Goal: Task Accomplishment & Management: Manage account settings

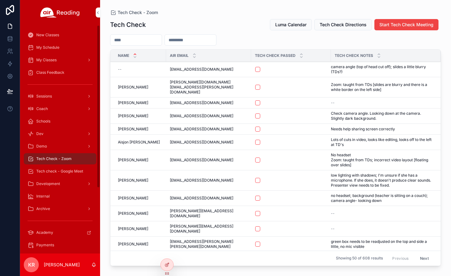
drag, startPoint x: 44, startPoint y: 48, endPoint x: 66, endPoint y: 62, distance: 26.2
click at [44, 48] on span "My Schedule" at bounding box center [47, 47] width 23 height 5
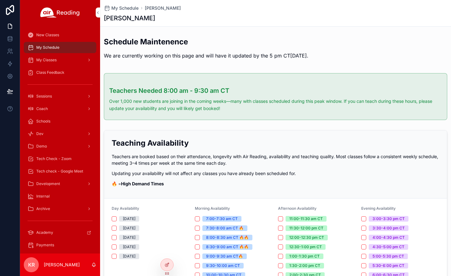
click at [0, 0] on icon at bounding box center [0, 0] width 0 height 0
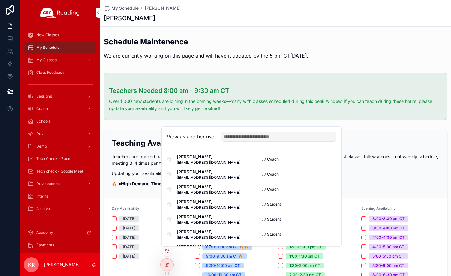
click at [239, 136] on input "text" at bounding box center [278, 137] width 115 height 10
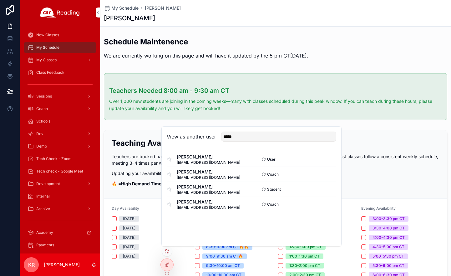
type input "*****"
click at [0, 0] on button "Select" at bounding box center [0, 0] width 0 height 0
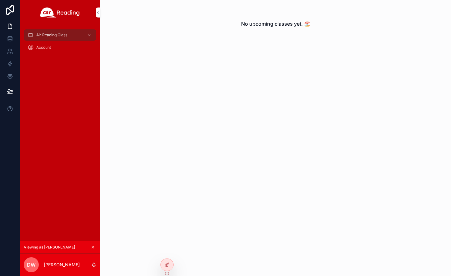
click at [92, 248] on icon "scrollable content" at bounding box center [93, 247] width 4 height 4
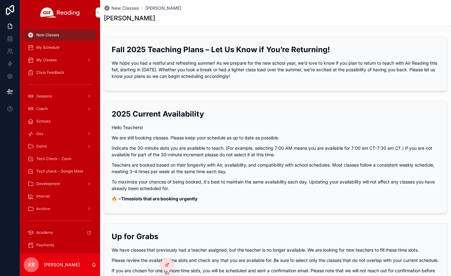
click at [0, 0] on icon at bounding box center [0, 0] width 0 height 0
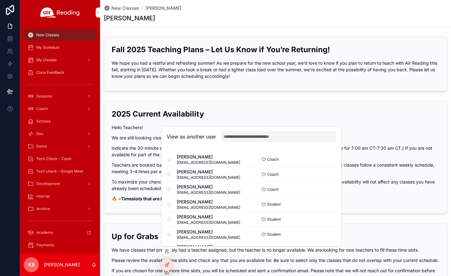
click at [269, 134] on input "text" at bounding box center [278, 137] width 115 height 10
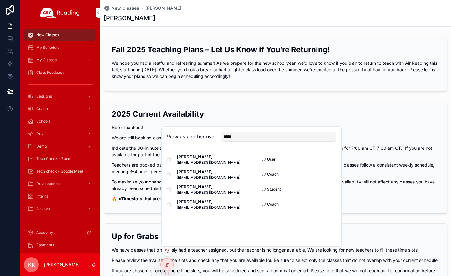
type input "*****"
click at [0, 0] on button "Select" at bounding box center [0, 0] width 0 height 0
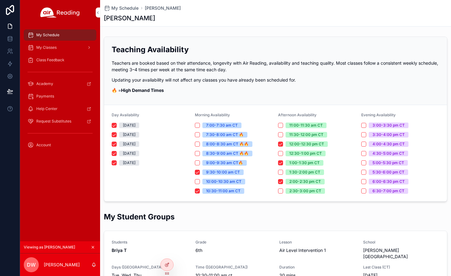
click at [52, 49] on span "My Classes" at bounding box center [46, 47] width 20 height 5
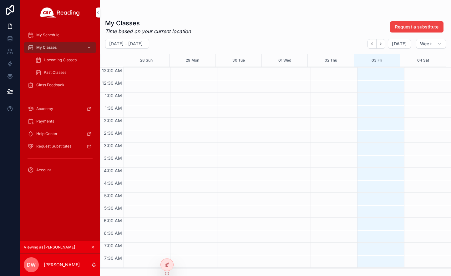
click at [55, 64] on div "Upcoming Classes" at bounding box center [64, 60] width 58 height 10
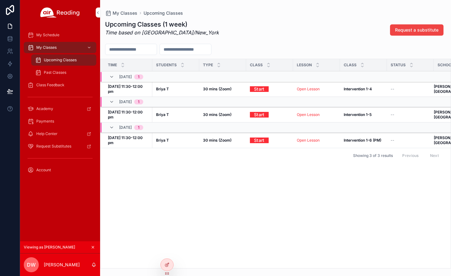
click at [51, 77] on div "Past Classes" at bounding box center [64, 73] width 58 height 10
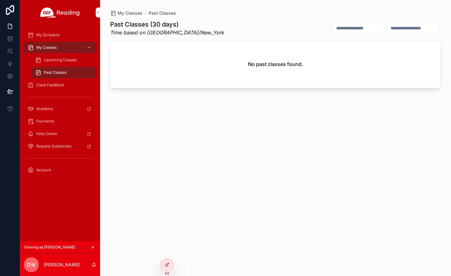
click at [56, 61] on span "Upcoming Classes" at bounding box center [60, 60] width 33 height 5
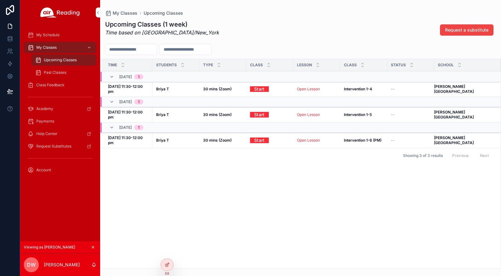
click at [92, 247] on icon "scrollable content" at bounding box center [93, 247] width 4 height 4
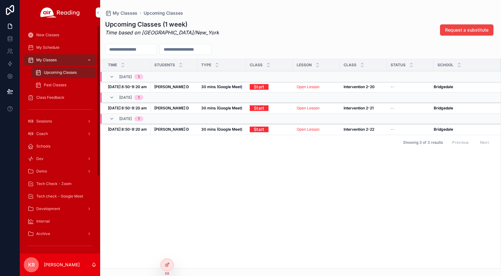
click at [58, 51] on div "My Schedule" at bounding box center [60, 48] width 65 height 10
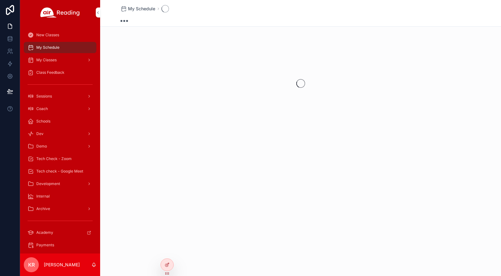
click at [56, 58] on span "My Classes" at bounding box center [46, 60] width 20 height 5
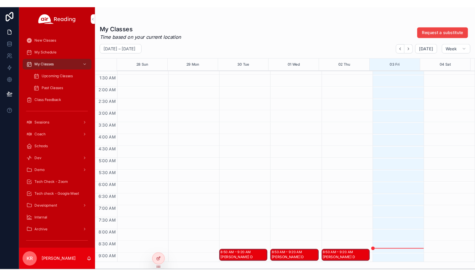
scroll to position [156, 0]
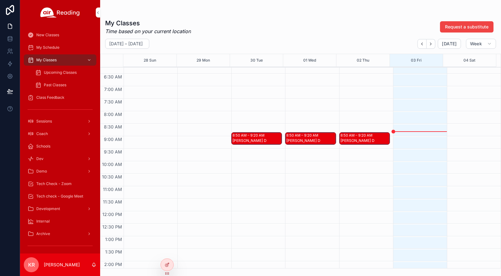
click at [357, 139] on div "8:50 AM – 9:20 AM Daron D" at bounding box center [364, 139] width 50 height 12
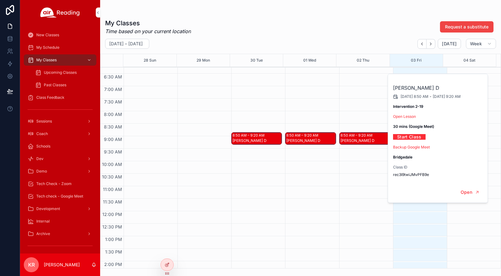
click at [304, 171] on div "8:50 AM – 9:20 AM Daron D" at bounding box center [310, 211] width 51 height 601
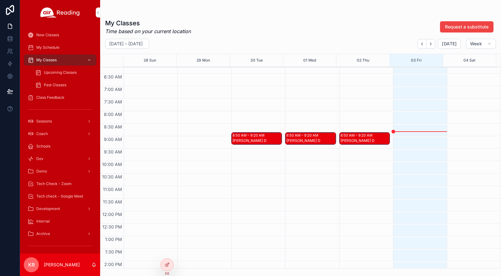
click at [72, 182] on div "Tech Check - Zoom" at bounding box center [60, 184] width 65 height 10
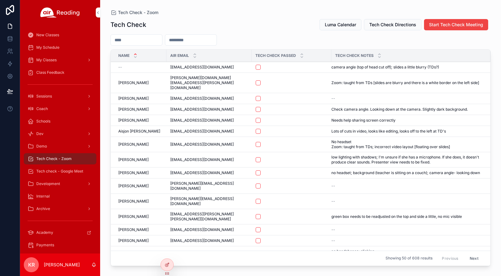
click at [331, 21] on button "Luma Calendar" at bounding box center [340, 24] width 42 height 11
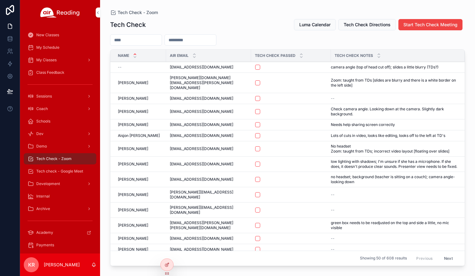
click at [153, 42] on input "scrollable content" at bounding box center [135, 40] width 51 height 9
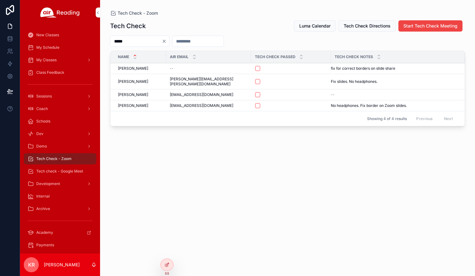
type input "*****"
click at [255, 92] on button "scrollable content" at bounding box center [257, 94] width 5 height 5
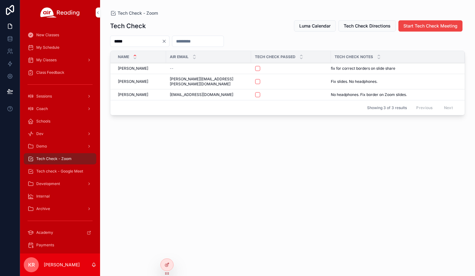
click at [67, 172] on span "Tech check - Google Meet" at bounding box center [59, 171] width 47 height 5
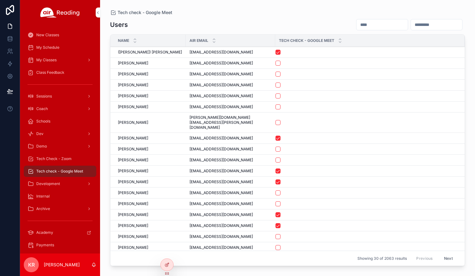
click at [357, 25] on input "scrollable content" at bounding box center [382, 24] width 51 height 9
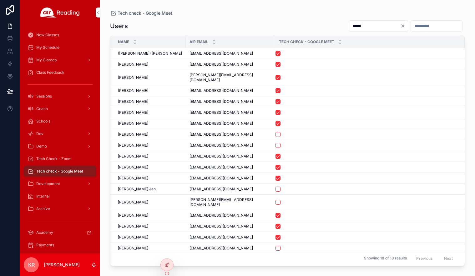
type input "*****"
click at [276, 132] on button "scrollable content" at bounding box center [278, 134] width 5 height 5
click at [60, 49] on div "My Schedule" at bounding box center [60, 48] width 65 height 10
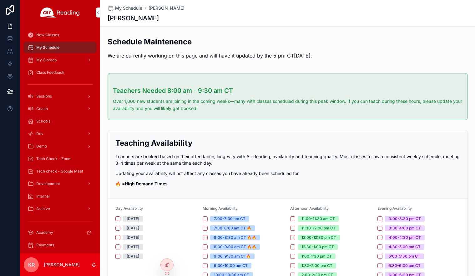
click at [0, 0] on icon at bounding box center [0, 0] width 0 height 0
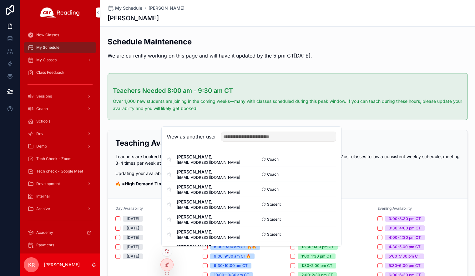
click at [254, 137] on input "text" at bounding box center [278, 137] width 115 height 10
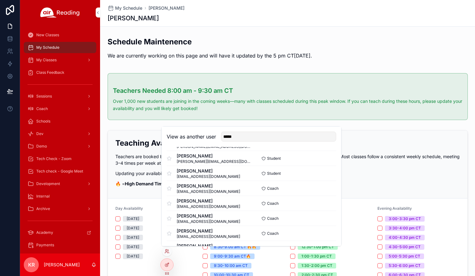
scroll to position [31, 0]
type input "*****"
click at [0, 0] on button "Select" at bounding box center [0, 0] width 0 height 0
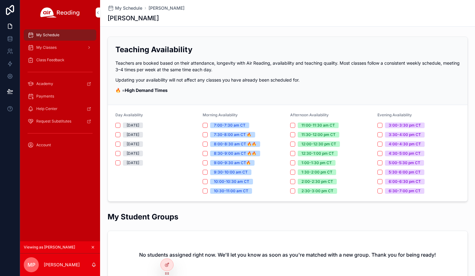
click at [94, 246] on icon "scrollable content" at bounding box center [93, 247] width 4 height 4
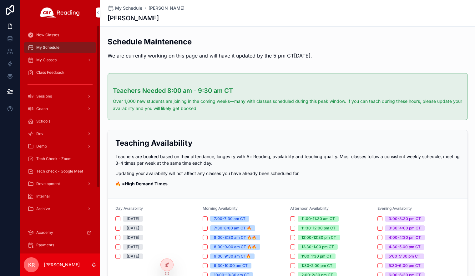
click at [53, 158] on span "Tech Check - Zoom" at bounding box center [53, 158] width 35 height 5
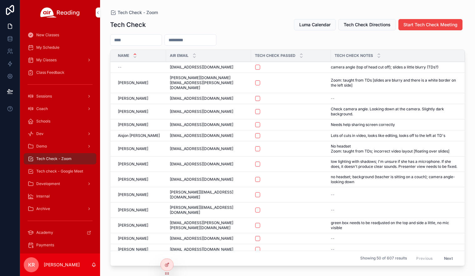
click at [141, 40] on input "scrollable content" at bounding box center [135, 40] width 51 height 9
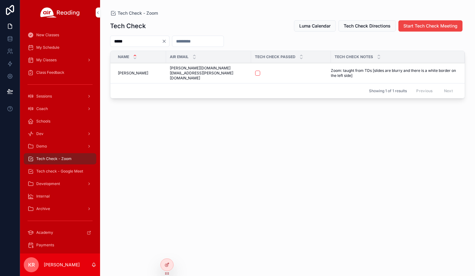
type input "*****"
click at [255, 71] on button "scrollable content" at bounding box center [257, 73] width 5 height 5
click at [58, 171] on span "Tech check - Google Meet" at bounding box center [59, 171] width 47 height 5
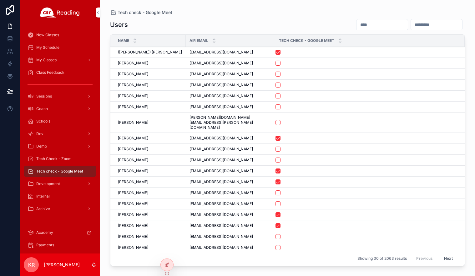
click at [357, 28] on input "scrollable content" at bounding box center [382, 24] width 51 height 9
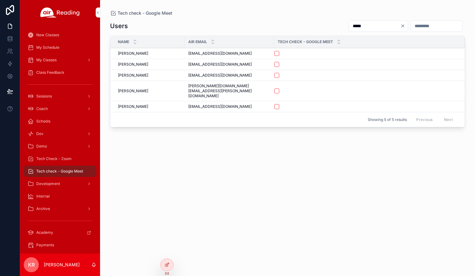
type input "*****"
click at [274, 89] on button "scrollable content" at bounding box center [276, 91] width 5 height 5
click at [63, 160] on span "Tech Check - Zoom" at bounding box center [53, 158] width 35 height 5
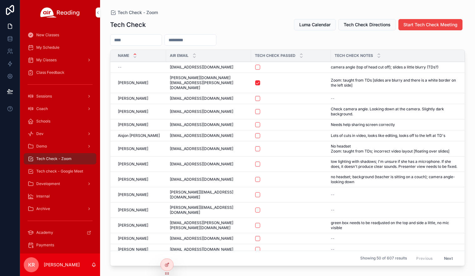
click at [50, 50] on div "My Schedule" at bounding box center [60, 48] width 65 height 10
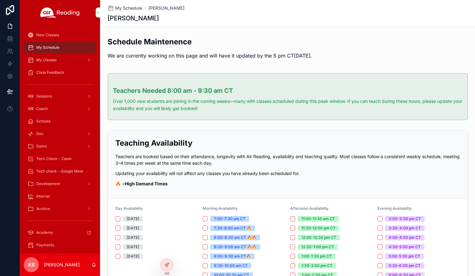
click at [0, 0] on icon at bounding box center [0, 0] width 0 height 0
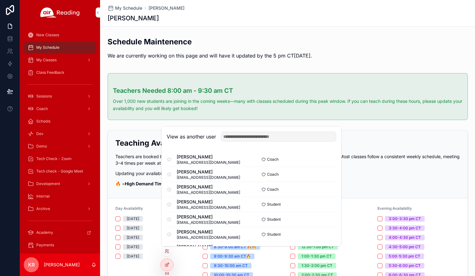
click at [239, 139] on input "text" at bounding box center [278, 137] width 115 height 10
type input "*****"
click at [0, 0] on button "Select" at bounding box center [0, 0] width 0 height 0
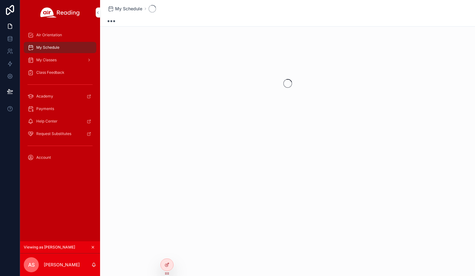
click at [53, 35] on span "Air Orientation" at bounding box center [49, 35] width 26 height 5
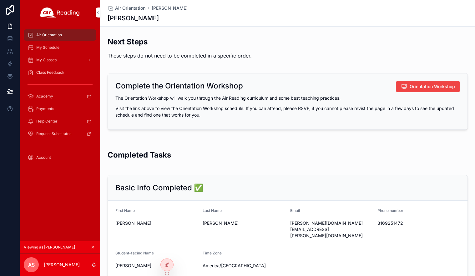
click at [57, 50] on span "My Schedule" at bounding box center [47, 47] width 23 height 5
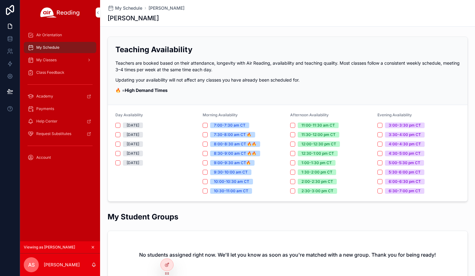
click at [93, 246] on icon "scrollable content" at bounding box center [93, 247] width 4 height 4
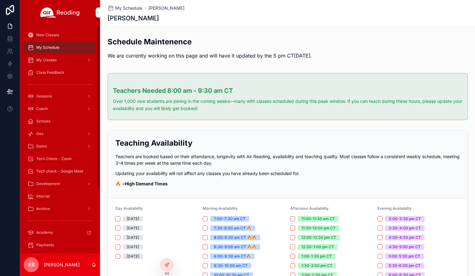
click at [51, 59] on span "My Classes" at bounding box center [46, 60] width 20 height 5
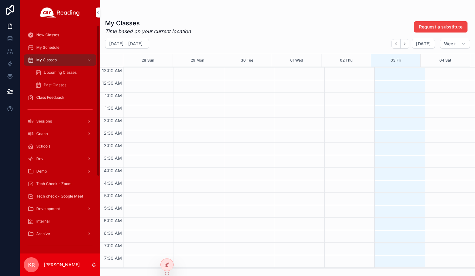
click at [36, 46] on div "My Schedule" at bounding box center [60, 48] width 65 height 10
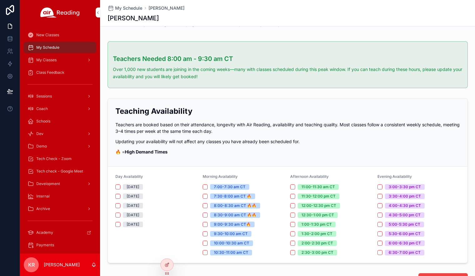
scroll to position [31, 0]
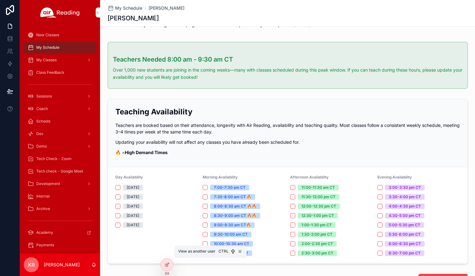
click at [0, 0] on icon at bounding box center [0, 0] width 0 height 0
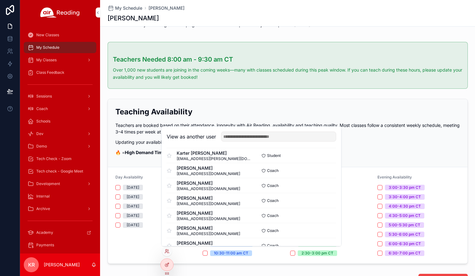
scroll to position [441, 0]
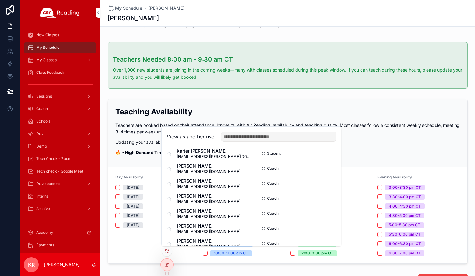
click at [0, 0] on button "Select" at bounding box center [0, 0] width 0 height 0
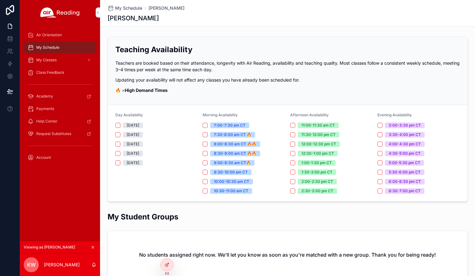
click at [92, 248] on icon "scrollable content" at bounding box center [93, 247] width 4 height 4
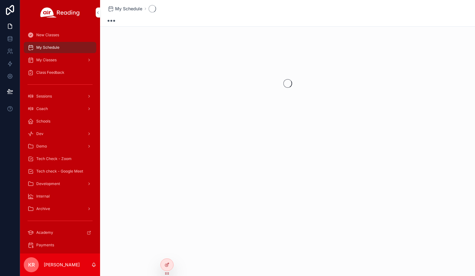
click at [0, 0] on icon at bounding box center [0, 0] width 0 height 0
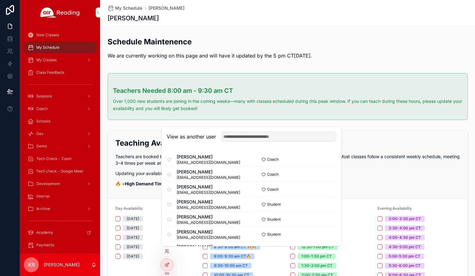
click at [243, 138] on input "text" at bounding box center [278, 137] width 115 height 10
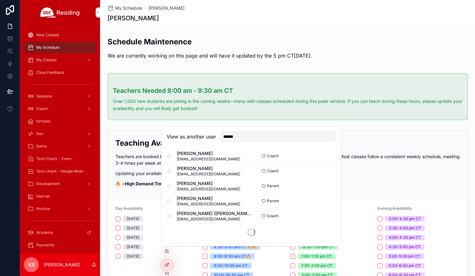
scroll to position [376, 0]
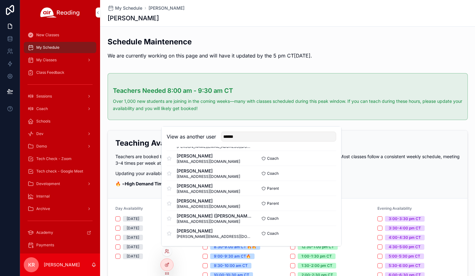
type input "******"
click at [0, 0] on button "Select" at bounding box center [0, 0] width 0 height 0
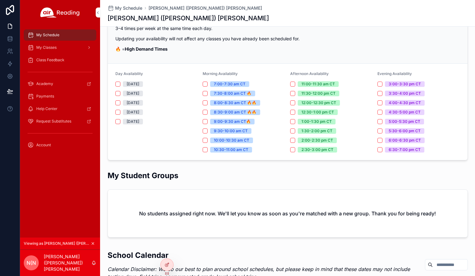
scroll to position [31, 0]
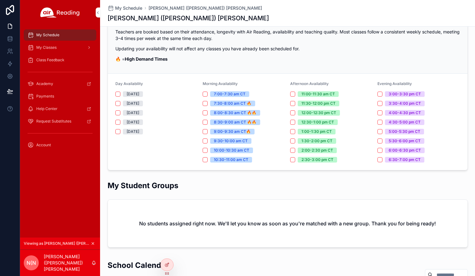
click at [0, 0] on icon at bounding box center [0, 0] width 0 height 0
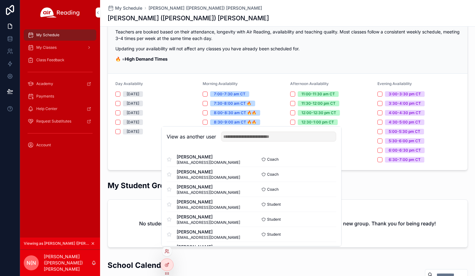
click at [251, 137] on input "text" at bounding box center [278, 137] width 115 height 10
type input "******"
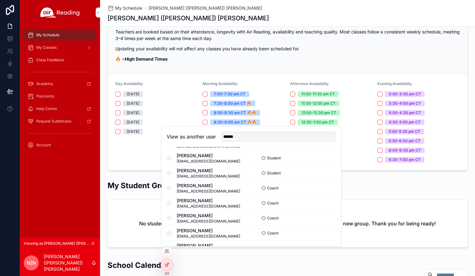
click at [0, 0] on button "Select" at bounding box center [0, 0] width 0 height 0
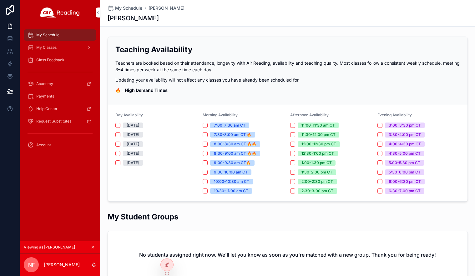
click at [54, 49] on span "My Classes" at bounding box center [46, 47] width 20 height 5
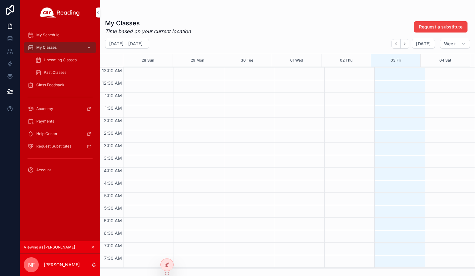
click at [52, 58] on span "Upcoming Classes" at bounding box center [60, 60] width 33 height 5
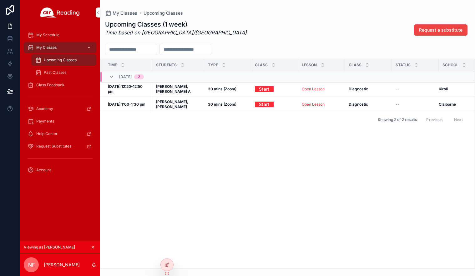
click at [54, 37] on span "My Schedule" at bounding box center [47, 35] width 23 height 5
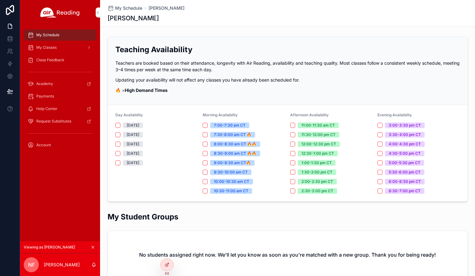
click at [0, 0] on icon at bounding box center [0, 0] width 0 height 0
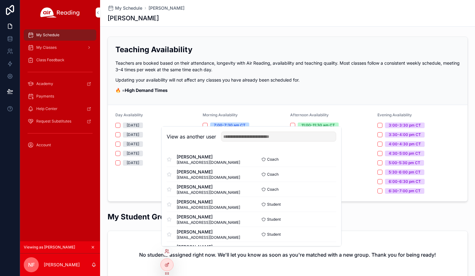
click at [267, 137] on input "text" at bounding box center [278, 137] width 115 height 10
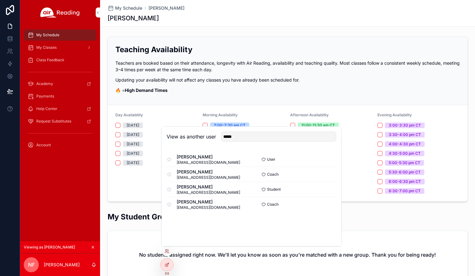
type input "*****"
click at [0, 0] on button "Select" at bounding box center [0, 0] width 0 height 0
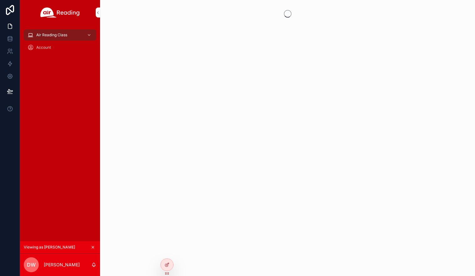
click at [93, 246] on icon "scrollable content" at bounding box center [93, 247] width 4 height 4
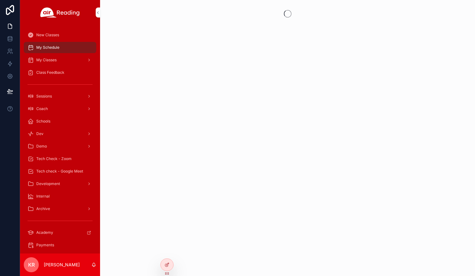
click at [0, 0] on icon at bounding box center [0, 0] width 0 height 0
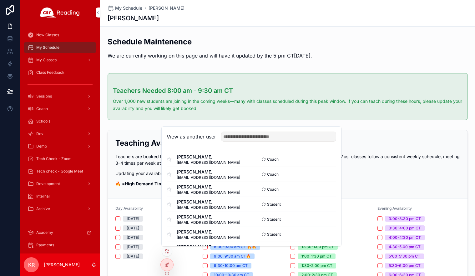
click at [253, 136] on input "text" at bounding box center [278, 137] width 115 height 10
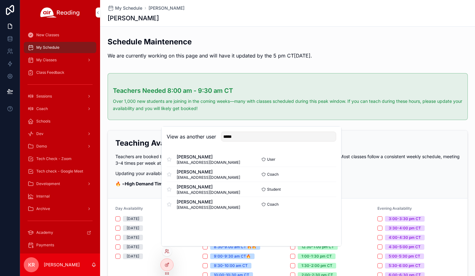
type input "*****"
click at [0, 0] on button "Select" at bounding box center [0, 0] width 0 height 0
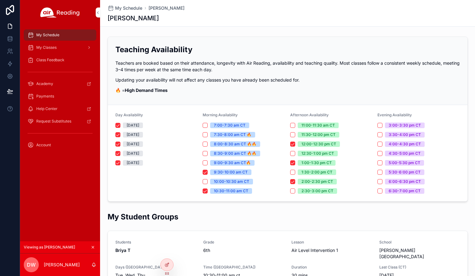
click at [93, 246] on icon "scrollable content" at bounding box center [93, 247] width 4 height 4
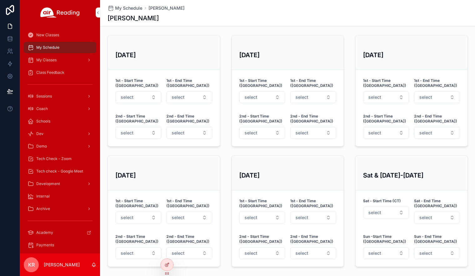
scroll to position [375, 0]
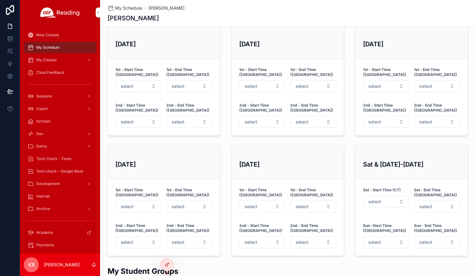
click at [263, 83] on button "select" at bounding box center [262, 86] width 46 height 12
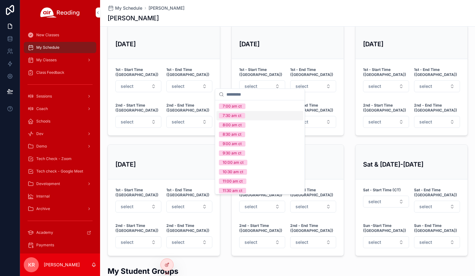
click at [321, 145] on div "[DATE]" at bounding box center [288, 162] width 112 height 35
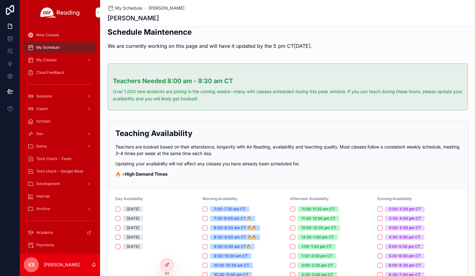
scroll to position [0, 0]
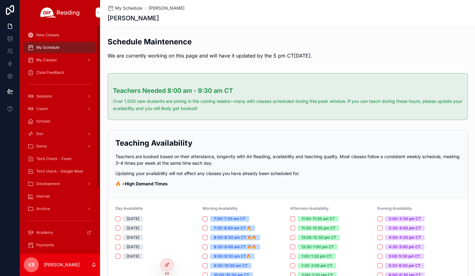
click at [56, 155] on div "Tech Check - Zoom" at bounding box center [60, 159] width 65 height 10
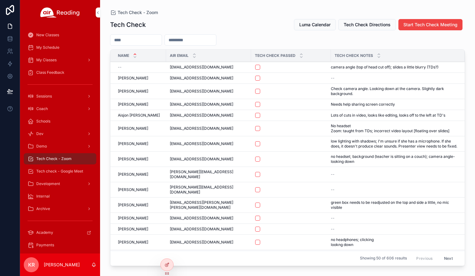
click at [53, 113] on div "Coach" at bounding box center [60, 109] width 65 height 10
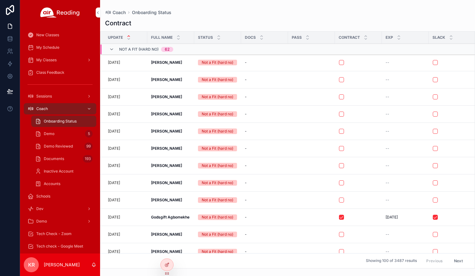
click at [50, 47] on span "My Schedule" at bounding box center [47, 47] width 23 height 5
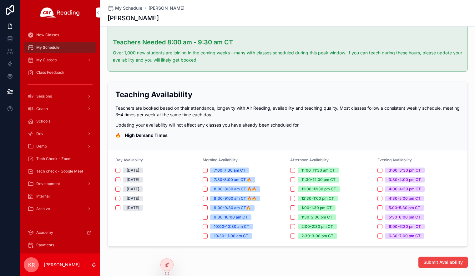
scroll to position [63, 0]
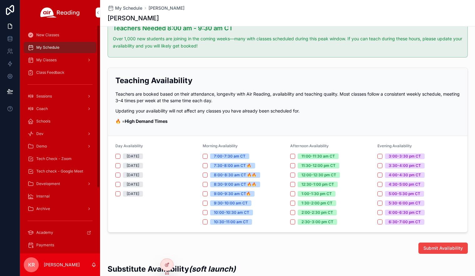
click at [57, 62] on div "My Classes" at bounding box center [60, 60] width 65 height 10
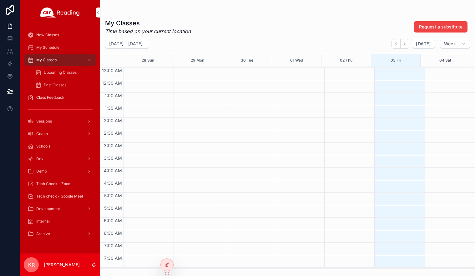
click at [53, 74] on span "Upcoming Classes" at bounding box center [60, 72] width 33 height 5
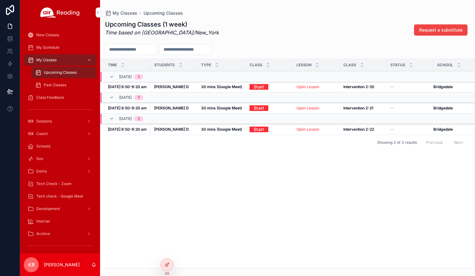
click at [58, 51] on div "My Schedule" at bounding box center [60, 48] width 65 height 10
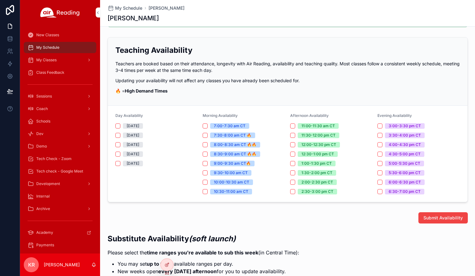
scroll to position [94, 0]
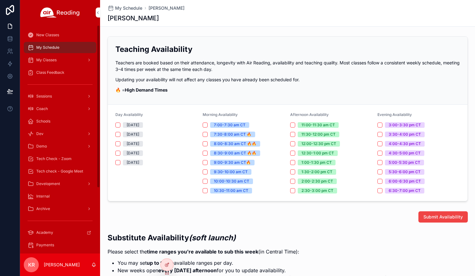
click at [60, 156] on div "Tech Check - Zoom" at bounding box center [60, 159] width 65 height 10
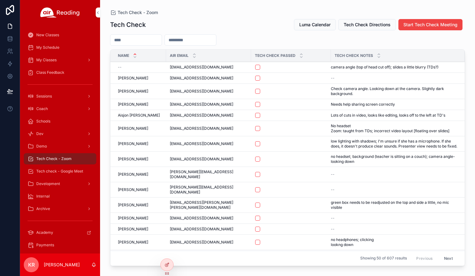
click at [151, 38] on input "scrollable content" at bounding box center [135, 40] width 51 height 9
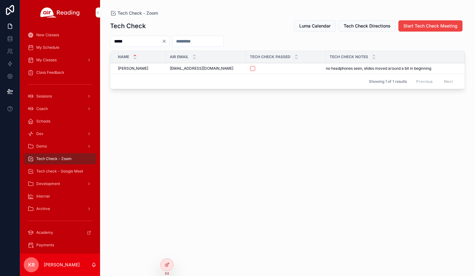
type input "*****"
drag, startPoint x: 254, startPoint y: 69, endPoint x: 244, endPoint y: 83, distance: 17.3
click at [254, 69] on button "scrollable content" at bounding box center [252, 68] width 5 height 5
click at [61, 172] on span "Tech check - Google Meet" at bounding box center [59, 171] width 47 height 5
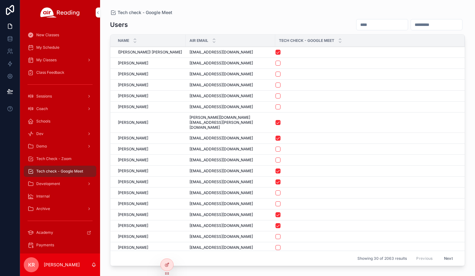
click at [357, 26] on input "scrollable content" at bounding box center [382, 24] width 51 height 9
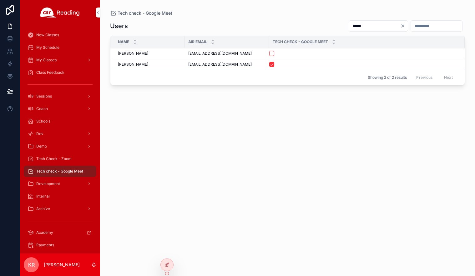
type input "*****"
click at [272, 53] on button "scrollable content" at bounding box center [271, 53] width 5 height 5
click at [56, 49] on span "My Schedule" at bounding box center [47, 47] width 23 height 5
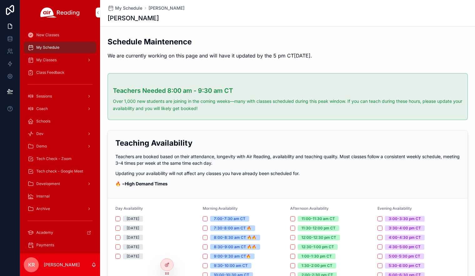
click at [0, 0] on icon at bounding box center [0, 0] width 0 height 0
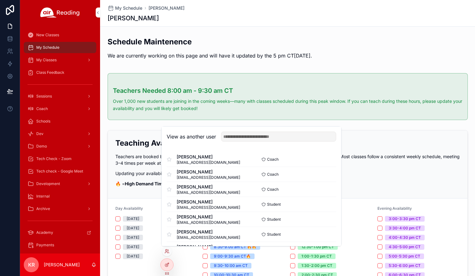
click at [237, 136] on input "text" at bounding box center [278, 137] width 115 height 10
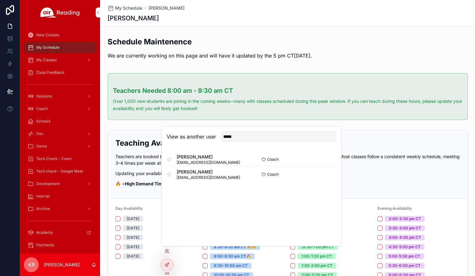
type input "*****"
click at [0, 0] on button "Select" at bounding box center [0, 0] width 0 height 0
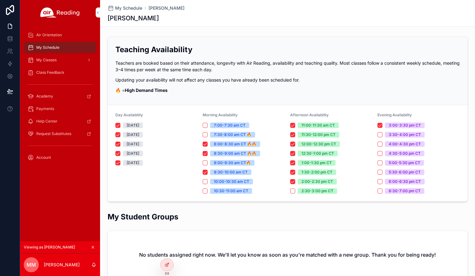
click at [49, 37] on span "Air Orientation" at bounding box center [49, 35] width 26 height 5
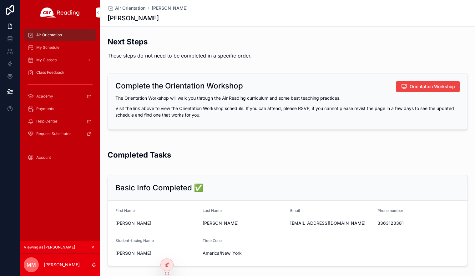
click at [92, 247] on icon "scrollable content" at bounding box center [93, 247] width 4 height 4
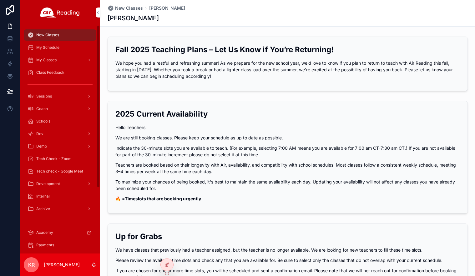
click at [48, 49] on span "My Schedule" at bounding box center [47, 47] width 23 height 5
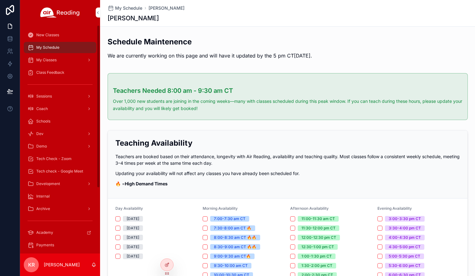
click at [63, 58] on div "My Classes" at bounding box center [60, 60] width 65 height 10
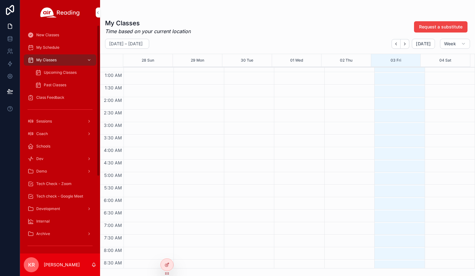
scroll to position [31, 0]
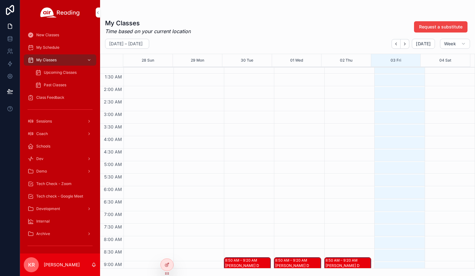
click at [447, 46] on span "Week" at bounding box center [450, 44] width 12 height 6
click at [438, 61] on button "Month M" at bounding box center [441, 59] width 45 height 11
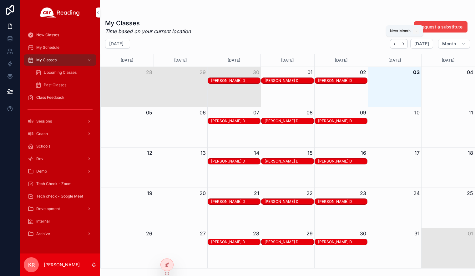
click at [406, 44] on icon "Next" at bounding box center [403, 44] width 5 height 5
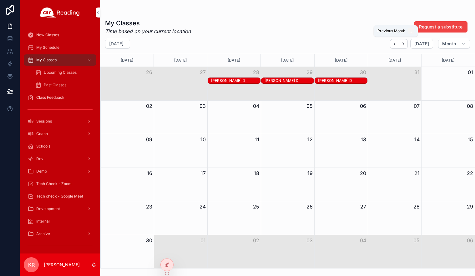
click at [395, 45] on icon "Back" at bounding box center [394, 44] width 5 height 5
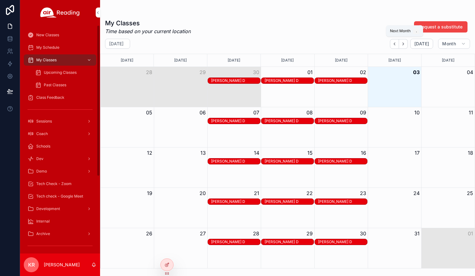
click at [405, 45] on icon "Next" at bounding box center [403, 44] width 5 height 5
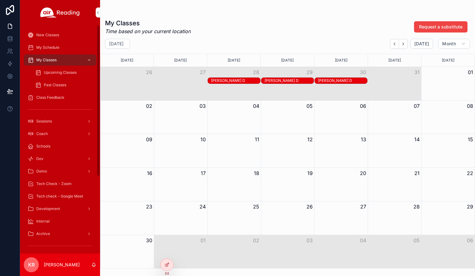
click at [49, 49] on span "My Schedule" at bounding box center [47, 47] width 23 height 5
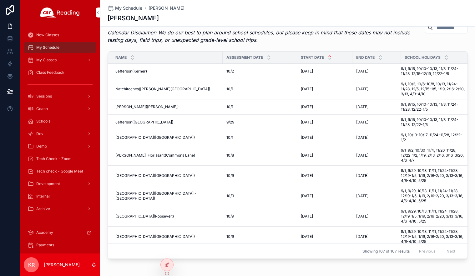
scroll to position [719, 0]
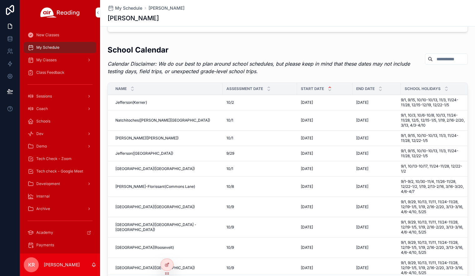
click at [433, 55] on input "scrollable content" at bounding box center [450, 59] width 34 height 9
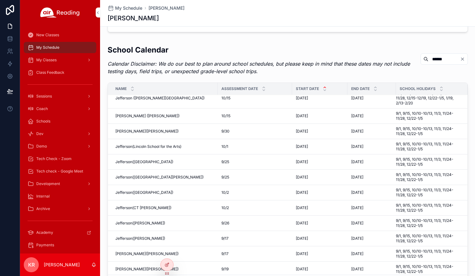
scroll to position [125, 0]
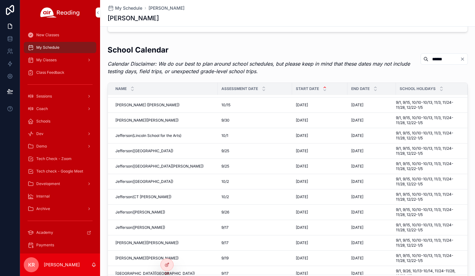
type input "******"
drag, startPoint x: 292, startPoint y: 217, endPoint x: 306, endPoint y: 219, distance: 13.9
click at [306, 219] on td "10/9/25 10/9/25" at bounding box center [319, 212] width 55 height 15
drag, startPoint x: 348, startPoint y: 219, endPoint x: 365, endPoint y: 219, distance: 17.2
click at [365, 219] on td "12/12/25 12/12/25" at bounding box center [371, 212] width 48 height 15
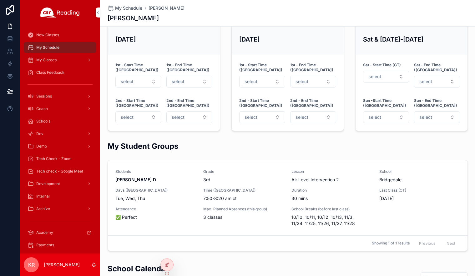
scroll to position [532, 0]
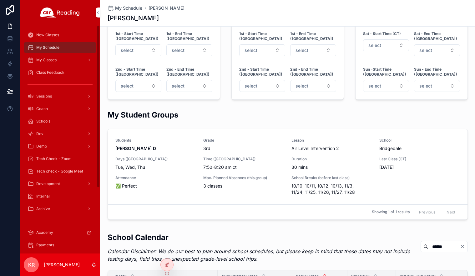
click at [49, 72] on span "Class Feedback" at bounding box center [50, 72] width 28 height 5
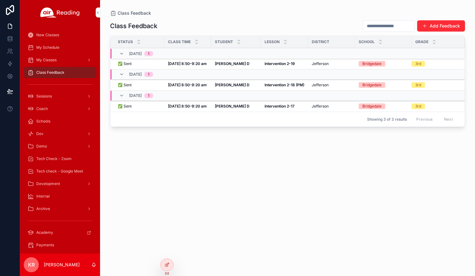
click at [226, 64] on strong "[PERSON_NAME] D" at bounding box center [232, 63] width 35 height 5
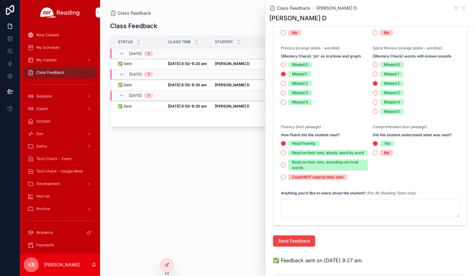
scroll to position [188, 0]
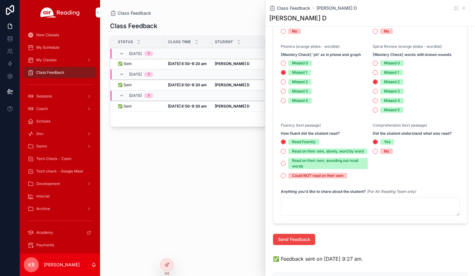
click at [319, 211] on textarea "scrollable content" at bounding box center [370, 206] width 179 height 19
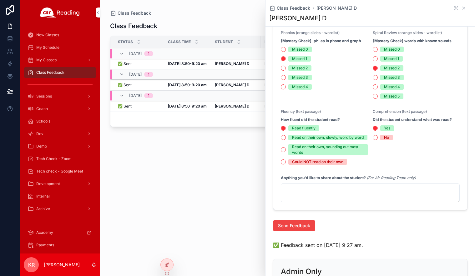
scroll to position [219, 0]
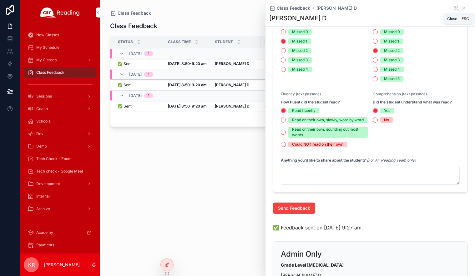
click at [461, 8] on icon "scrollable content" at bounding box center [463, 8] width 5 height 5
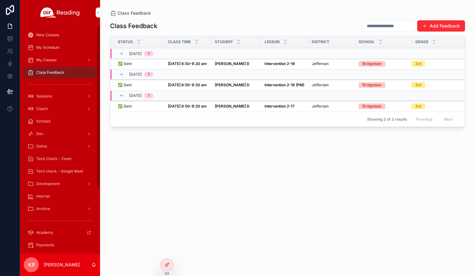
click at [72, 155] on div "Tech Check - Zoom" at bounding box center [60, 159] width 65 height 10
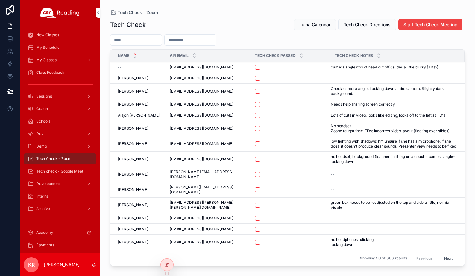
click at [138, 42] on input "scrollable content" at bounding box center [135, 40] width 51 height 9
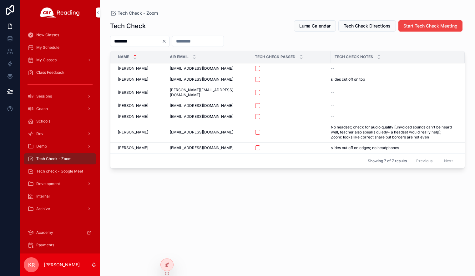
click at [145, 42] on input "********" at bounding box center [135, 41] width 51 height 9
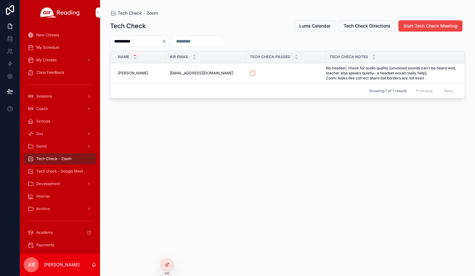
type input "**********"
click at [253, 73] on button "scrollable content" at bounding box center [252, 73] width 5 height 5
click at [60, 172] on span "Tech check - Google Meet" at bounding box center [59, 171] width 47 height 5
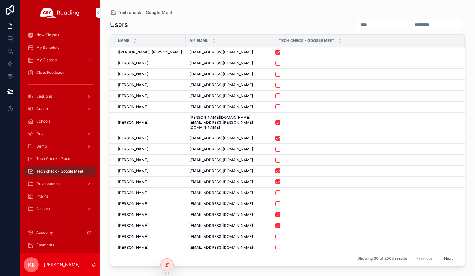
drag, startPoint x: 331, startPoint y: 27, endPoint x: 333, endPoint y: 23, distance: 4.8
click at [357, 27] on input "scrollable content" at bounding box center [382, 24] width 51 height 9
type input "**********"
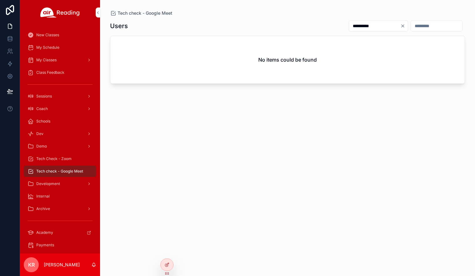
click at [349, 26] on input "**********" at bounding box center [374, 26] width 51 height 9
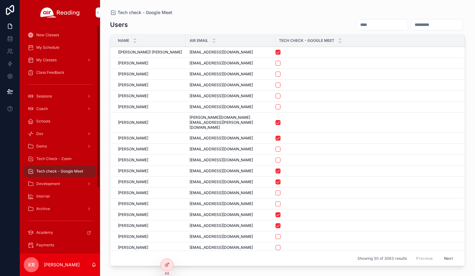
click at [49, 48] on span "My Schedule" at bounding box center [47, 47] width 23 height 5
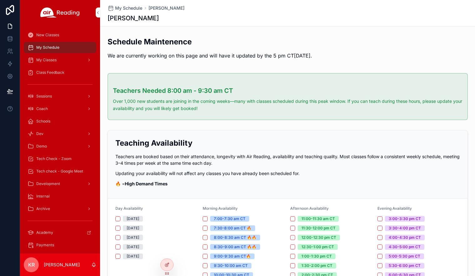
click at [0, 0] on icon at bounding box center [0, 0] width 0 height 0
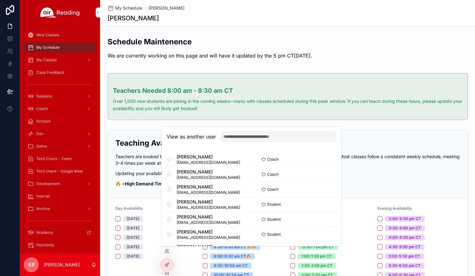
drag, startPoint x: 233, startPoint y: 135, endPoint x: 230, endPoint y: 137, distance: 3.6
click at [233, 135] on input "text" at bounding box center [278, 137] width 115 height 10
type input "********"
click at [0, 0] on button "Select" at bounding box center [0, 0] width 0 height 0
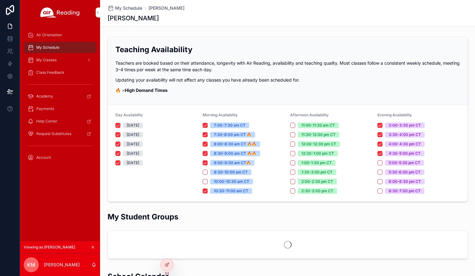
drag, startPoint x: 56, startPoint y: 37, endPoint x: 60, endPoint y: 36, distance: 4.0
click at [56, 37] on span "Air Orientation" at bounding box center [49, 35] width 26 height 5
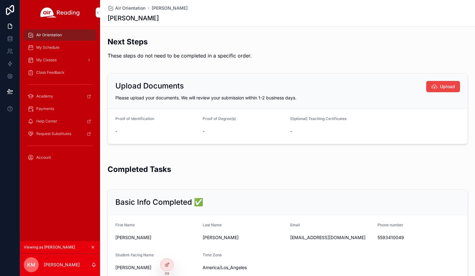
click at [93, 246] on icon "scrollable content" at bounding box center [93, 247] width 4 height 4
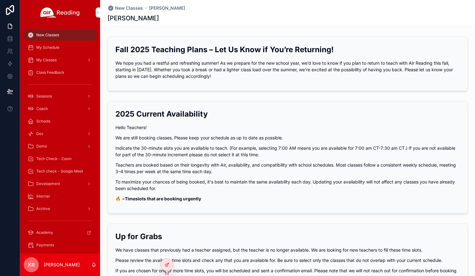
click at [61, 159] on span "Tech Check - Zoom" at bounding box center [53, 158] width 35 height 5
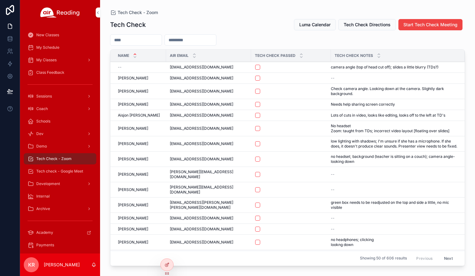
click at [134, 39] on input "scrollable content" at bounding box center [135, 40] width 51 height 9
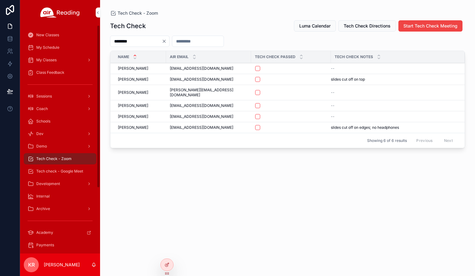
type input "********"
click at [69, 168] on div "Tech check - Google Meet" at bounding box center [60, 171] width 65 height 10
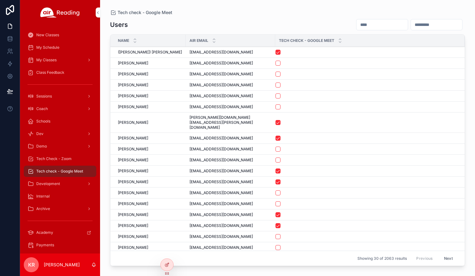
click at [357, 26] on input "scrollable content" at bounding box center [382, 24] width 51 height 9
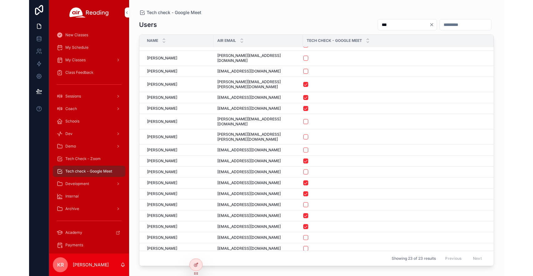
scroll to position [48, 0]
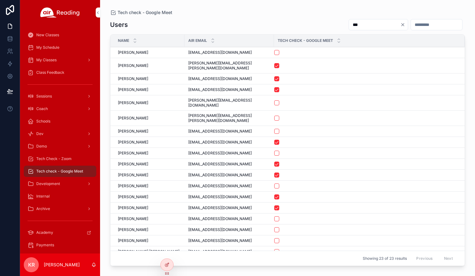
type input "***"
click at [274, 238] on button "scrollable content" at bounding box center [276, 240] width 5 height 5
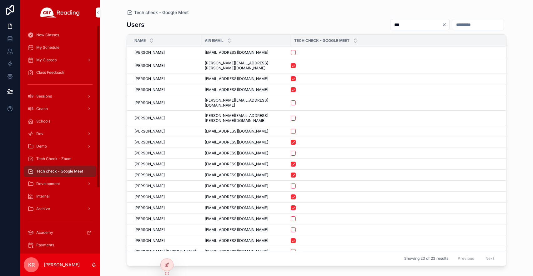
click at [64, 161] on span "Tech Check - Zoom" at bounding box center [53, 158] width 35 height 5
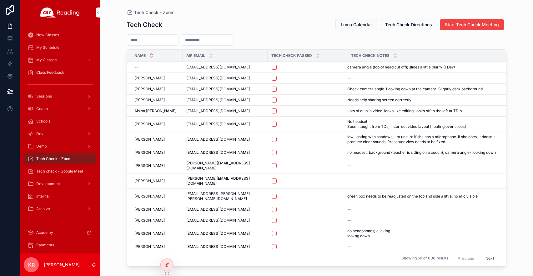
click at [145, 38] on input "scrollable content" at bounding box center [152, 40] width 51 height 9
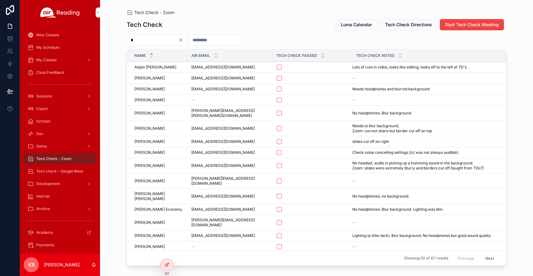
click at [158, 43] on input "*" at bounding box center [152, 40] width 51 height 9
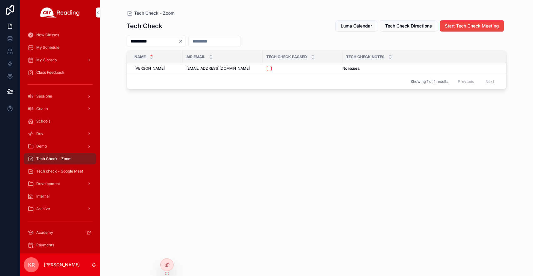
type input "**********"
click at [270, 70] on button "scrollable content" at bounding box center [269, 68] width 5 height 5
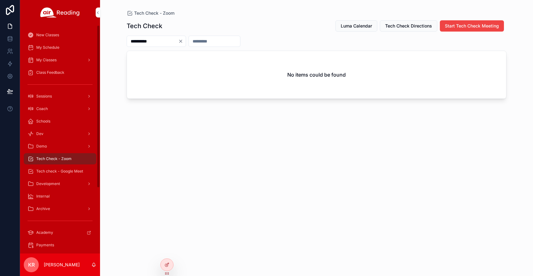
click at [65, 172] on span "Tech check - Google Meet" at bounding box center [59, 171] width 47 height 5
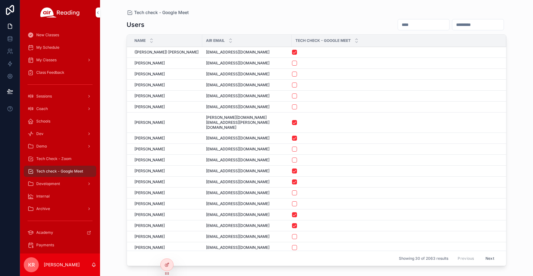
click at [398, 23] on input "scrollable content" at bounding box center [423, 24] width 51 height 9
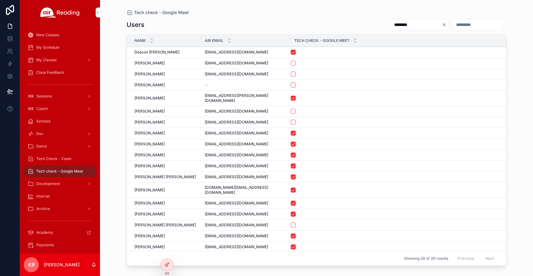
click at [294, 8] on div "Tech check - Google Meet Users ******** Name Air Email Tech Check - Google Meet…" at bounding box center [317, 134] width 400 height 269
click at [391, 25] on input "********" at bounding box center [416, 24] width 51 height 9
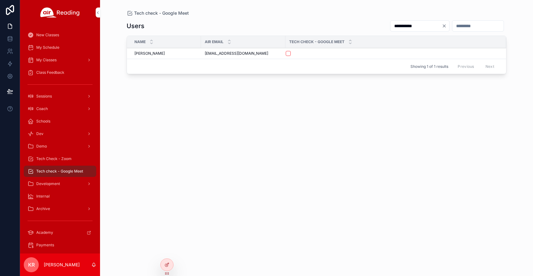
type input "**********"
click at [287, 55] on button "scrollable content" at bounding box center [288, 53] width 5 height 5
click at [59, 48] on span "My Schedule" at bounding box center [47, 47] width 23 height 5
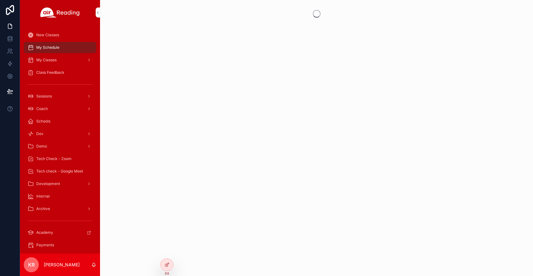
click at [55, 62] on span "My Classes" at bounding box center [46, 60] width 20 height 5
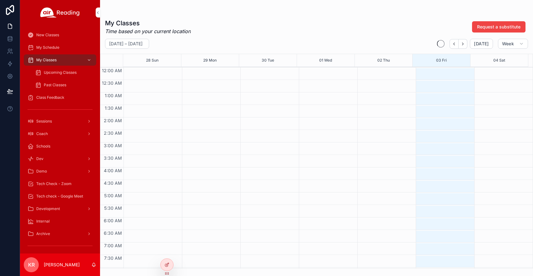
click at [64, 73] on span "Upcoming Classes" at bounding box center [60, 72] width 33 height 5
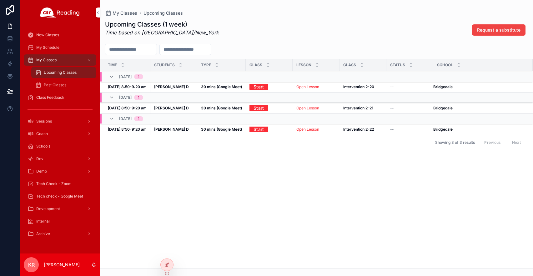
click at [303, 88] on link "Open Lesson" at bounding box center [307, 86] width 23 height 5
click at [313, 109] on link "Open Lesson" at bounding box center [307, 108] width 23 height 5
click at [258, 88] on link "Start" at bounding box center [259, 87] width 19 height 10
click at [258, 109] on link "Start" at bounding box center [259, 108] width 19 height 10
click at [54, 49] on span "My Schedule" at bounding box center [47, 47] width 23 height 5
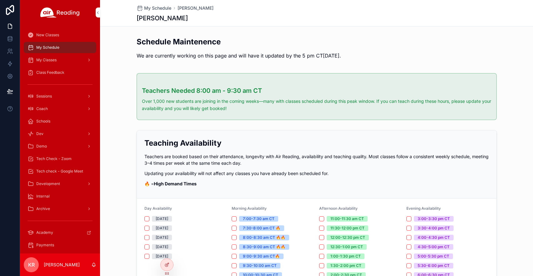
click at [0, 0] on icon at bounding box center [0, 0] width 0 height 0
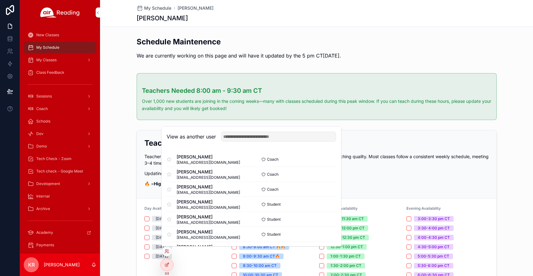
click at [239, 138] on input "text" at bounding box center [278, 137] width 115 height 10
type input "********"
click at [0, 0] on button "Select" at bounding box center [0, 0] width 0 height 0
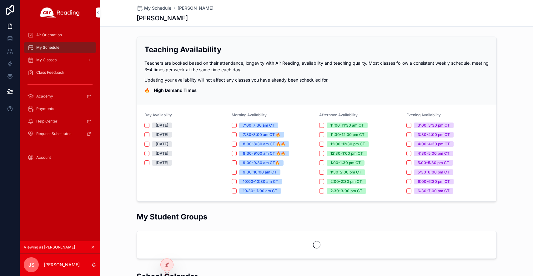
click at [57, 37] on span "Air Orientation" at bounding box center [49, 35] width 26 height 5
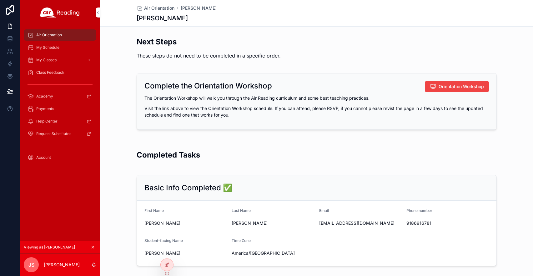
click at [92, 247] on icon "scrollable content" at bounding box center [93, 247] width 4 height 4
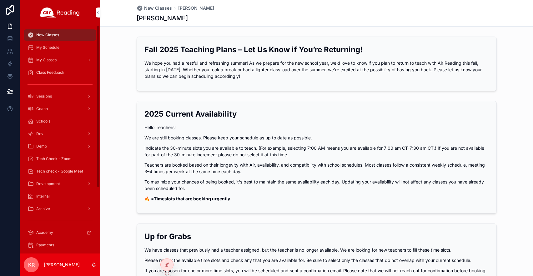
click at [65, 158] on span "Tech Check - Zoom" at bounding box center [53, 158] width 35 height 5
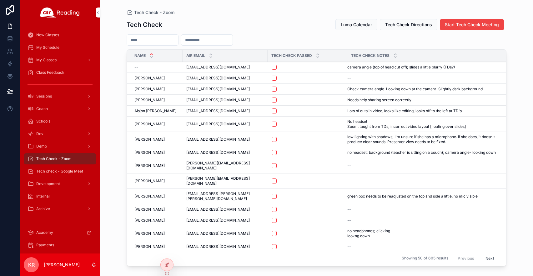
click at [352, 26] on span "Luma Calendar" at bounding box center [356, 25] width 31 height 6
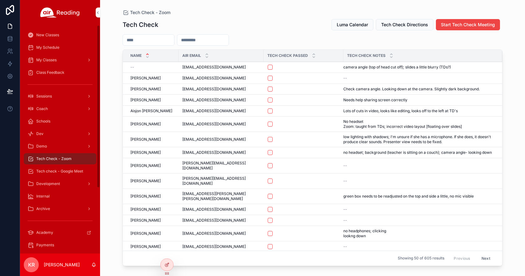
click at [58, 48] on span "My Schedule" at bounding box center [47, 47] width 23 height 5
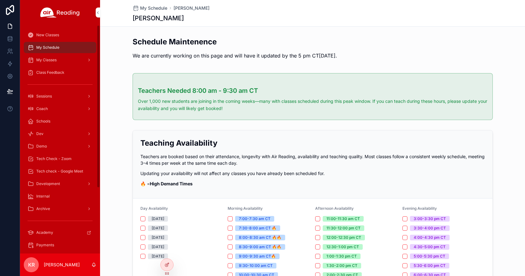
click at [0, 0] on icon at bounding box center [0, 0] width 0 height 0
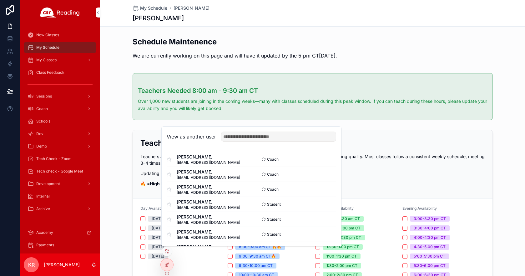
click at [248, 138] on input "text" at bounding box center [278, 137] width 115 height 10
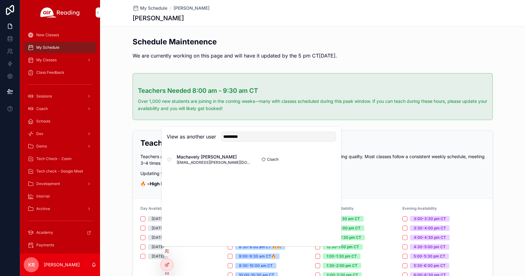
type input "*********"
click at [0, 0] on button "Select" at bounding box center [0, 0] width 0 height 0
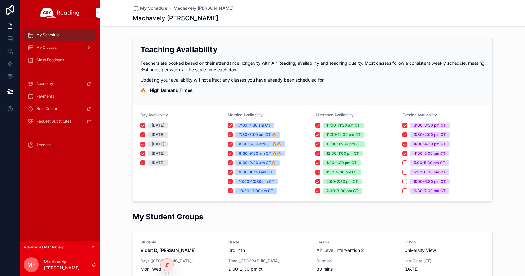
click at [59, 49] on div "My Classes" at bounding box center [60, 48] width 65 height 10
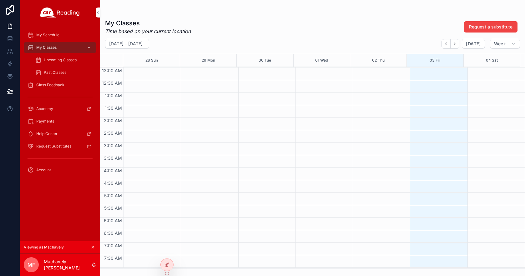
click at [57, 58] on span "Upcoming Classes" at bounding box center [60, 60] width 33 height 5
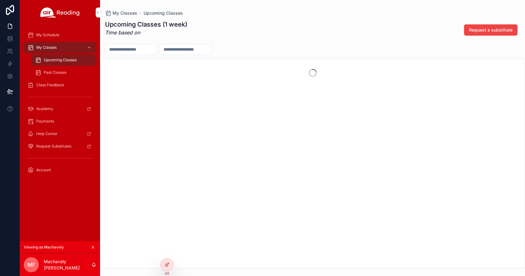
click at [59, 51] on div "My Classes" at bounding box center [60, 48] width 65 height 10
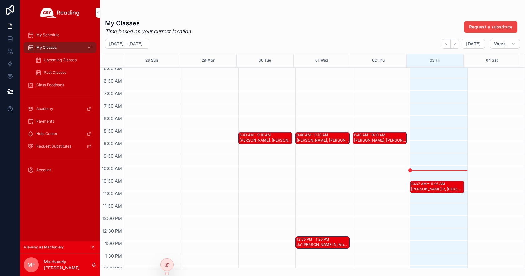
scroll to position [188, 0]
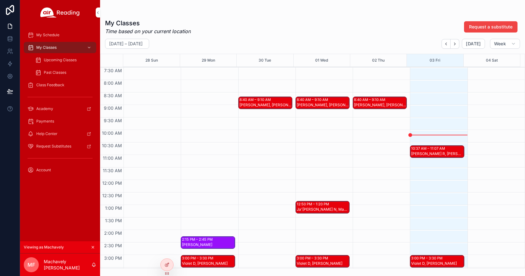
click at [437, 155] on div "CRISTEL R, KACIE P, ANDRES S" at bounding box center [437, 153] width 52 height 5
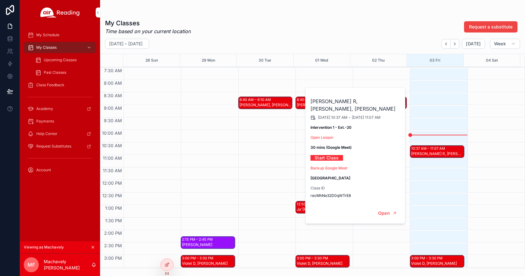
click at [475, 150] on div "scrollable content" at bounding box center [495, 180] width 54 height 601
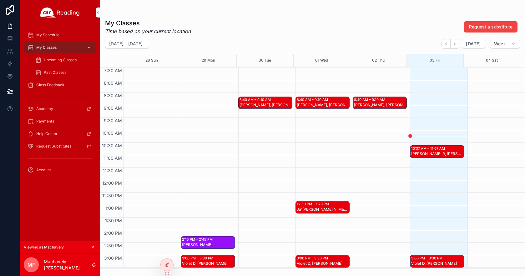
click at [93, 249] on icon "scrollable content" at bounding box center [93, 247] width 4 height 4
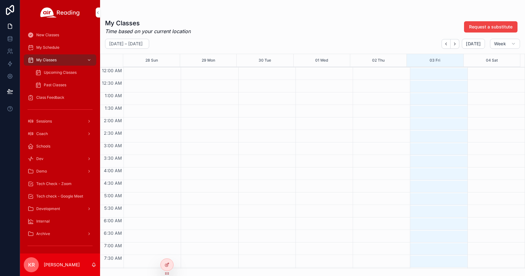
click at [67, 184] on span "Tech Check - Zoom" at bounding box center [53, 183] width 35 height 5
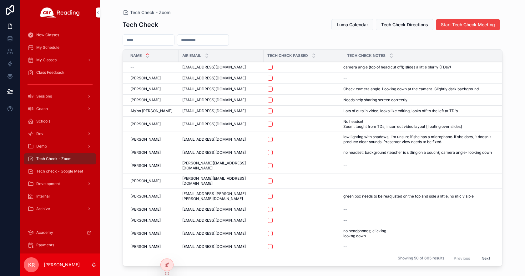
click at [163, 42] on input "scrollable content" at bounding box center [148, 40] width 51 height 9
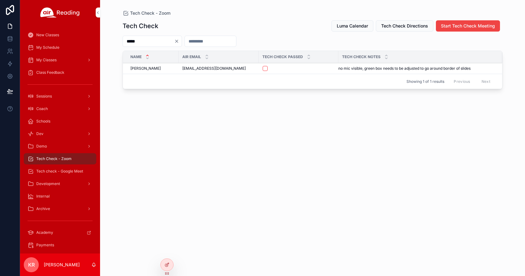
type input "*****"
click at [265, 70] on button "scrollable content" at bounding box center [265, 68] width 5 height 5
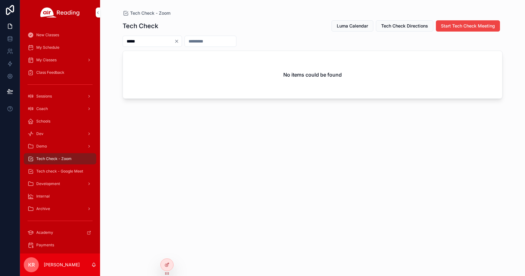
click at [62, 173] on span "Tech check - Google Meet" at bounding box center [59, 171] width 47 height 5
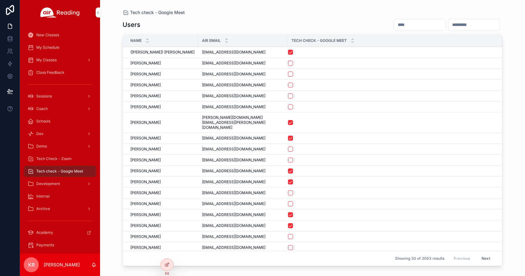
click at [394, 23] on input "scrollable content" at bounding box center [419, 24] width 51 height 9
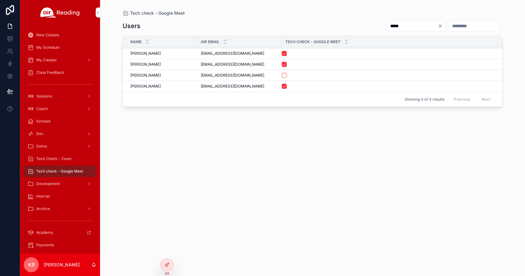
type input "*****"
click at [285, 76] on button "scrollable content" at bounding box center [284, 75] width 5 height 5
click at [63, 49] on div "My Schedule" at bounding box center [60, 48] width 65 height 10
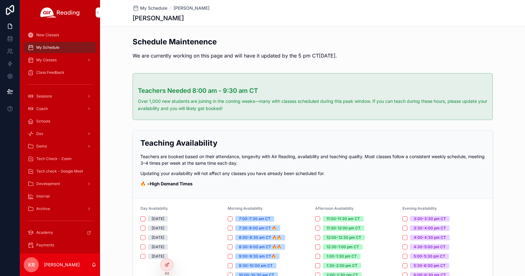
click at [0, 0] on icon at bounding box center [0, 0] width 0 height 0
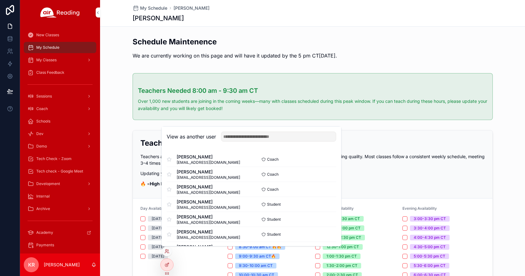
click at [286, 139] on input "text" at bounding box center [278, 137] width 115 height 10
type input "*****"
click at [0, 0] on button "Select" at bounding box center [0, 0] width 0 height 0
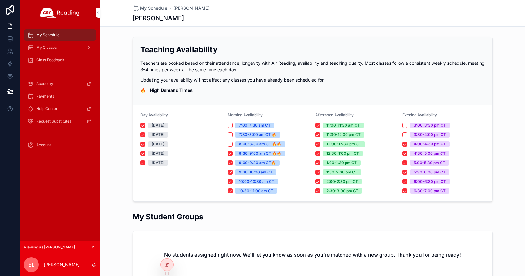
click at [95, 246] on icon "scrollable content" at bounding box center [93, 247] width 4 height 4
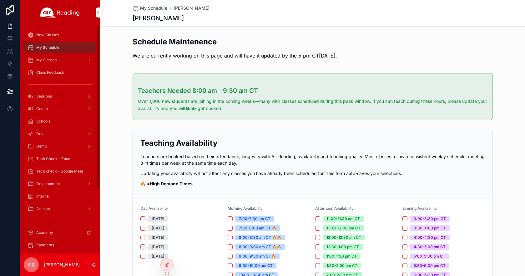
click at [63, 157] on span "Tech Check - Zoom" at bounding box center [53, 158] width 35 height 5
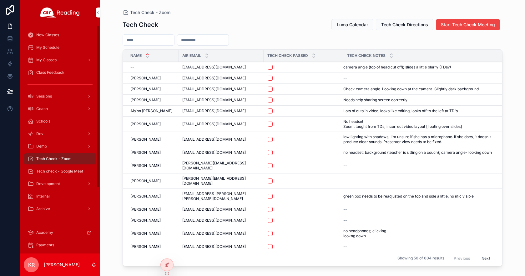
click at [52, 52] on div "My Schedule" at bounding box center [60, 48] width 65 height 10
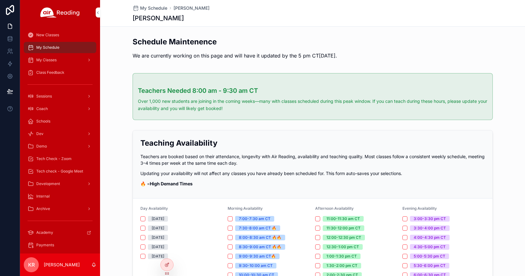
click at [0, 0] on icon at bounding box center [0, 0] width 0 height 0
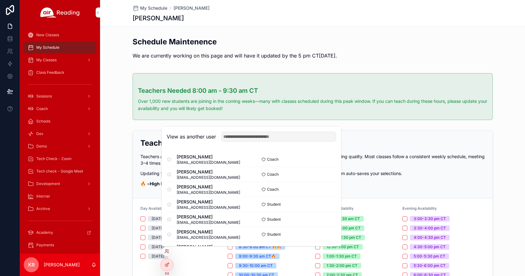
click at [257, 139] on input "text" at bounding box center [278, 137] width 115 height 10
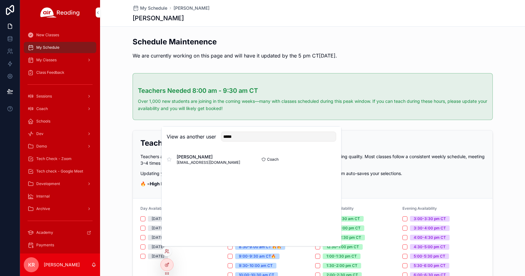
type input "*****"
click at [0, 0] on button "Select" at bounding box center [0, 0] width 0 height 0
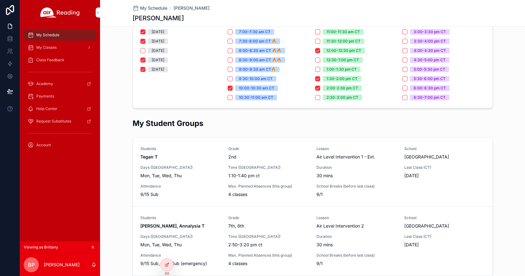
scroll to position [94, 0]
click at [63, 48] on div "My Classes" at bounding box center [60, 48] width 65 height 10
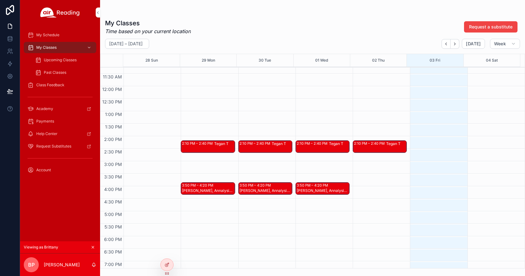
scroll to position [250, 0]
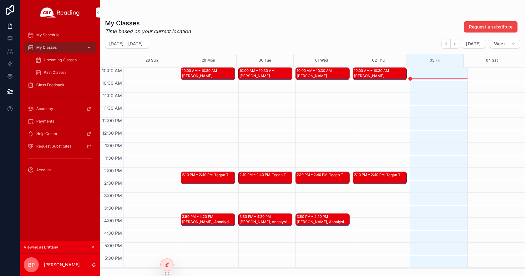
click at [94, 246] on icon "scrollable content" at bounding box center [93, 247] width 4 height 4
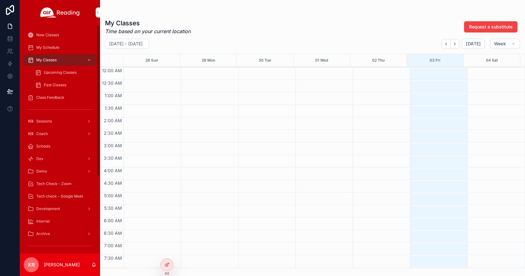
click at [68, 196] on span "Tech check - Google Meet" at bounding box center [59, 196] width 47 height 5
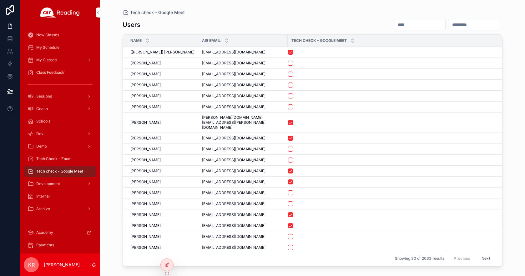
click at [394, 24] on input "scrollable content" at bounding box center [419, 24] width 51 height 9
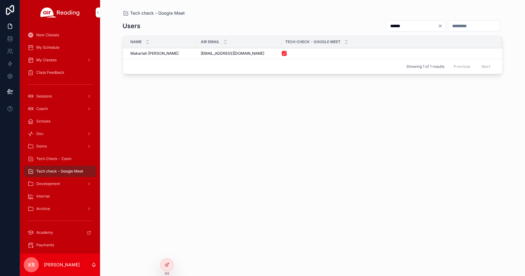
type input "******"
drag, startPoint x: 250, startPoint y: 53, endPoint x: 201, endPoint y: 56, distance: 48.9
click at [201, 56] on td "makariah24633@gmail.com makariah24633@gmail.com" at bounding box center [239, 53] width 84 height 11
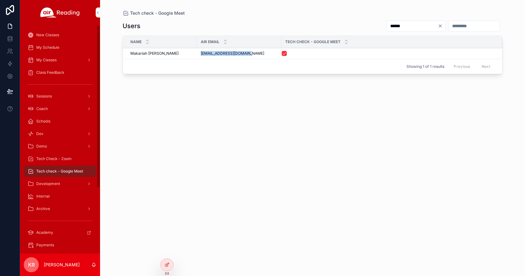
copy span "makariah24633@gmail.com"
click at [65, 160] on span "Tech Check - Zoom" at bounding box center [53, 158] width 35 height 5
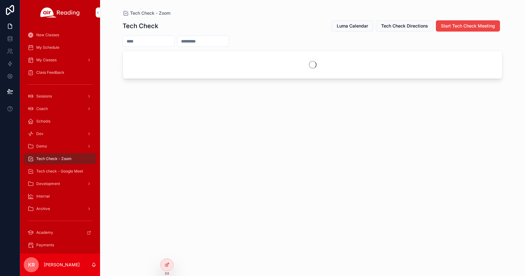
click at [212, 40] on input "scrollable content" at bounding box center [202, 41] width 51 height 9
paste input "**********"
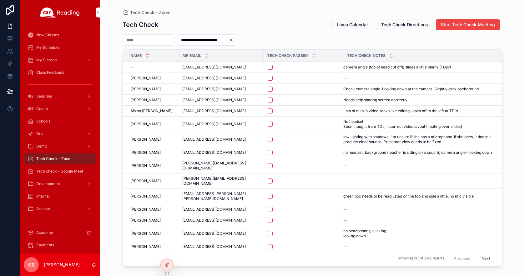
type input "**********"
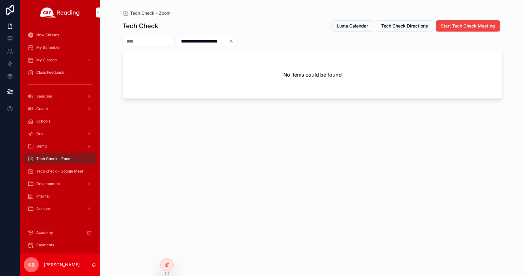
click at [234, 41] on icon "Clear" at bounding box center [231, 41] width 5 height 5
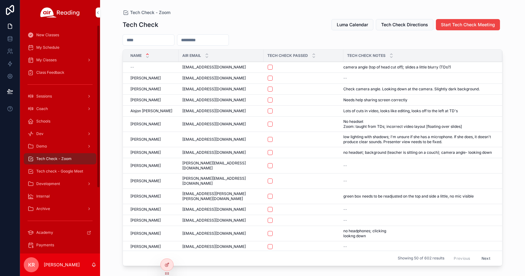
click at [59, 169] on div "Tech check - Google Meet" at bounding box center [60, 171] width 65 height 10
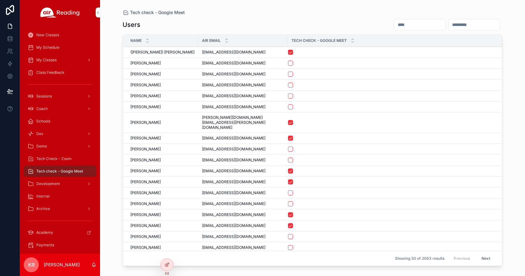
click at [394, 26] on input "scrollable content" at bounding box center [419, 24] width 51 height 9
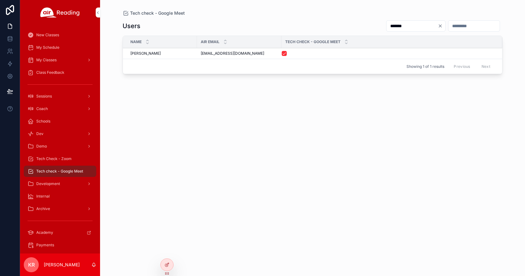
type input "*******"
drag, startPoint x: 242, startPoint y: 53, endPoint x: 201, endPoint y: 55, distance: 40.7
click at [201, 55] on span "binibentley@gmail.com" at bounding box center [232, 53] width 63 height 5
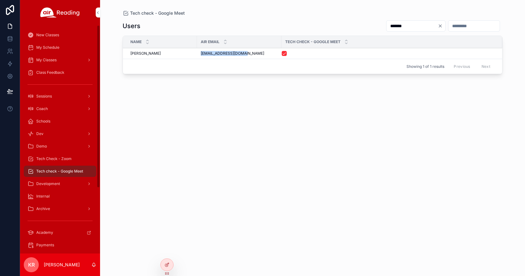
copy span "binibentley@gmail.com"
click at [68, 163] on div "Tech Check - Zoom" at bounding box center [60, 159] width 65 height 10
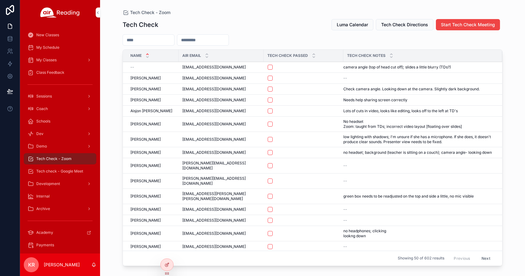
click at [217, 39] on input "scrollable content" at bounding box center [202, 40] width 51 height 9
paste input "**********"
type input "**********"
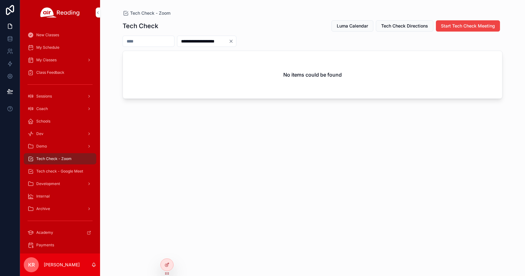
click at [234, 42] on icon "Clear" at bounding box center [231, 41] width 5 height 5
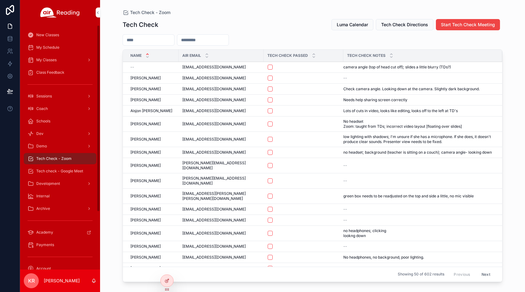
click at [55, 48] on span "My Schedule" at bounding box center [47, 47] width 23 height 5
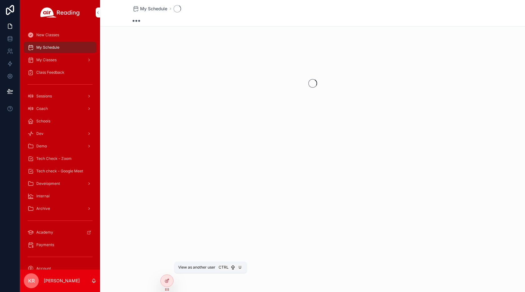
click at [0, 0] on icon at bounding box center [0, 0] width 0 height 0
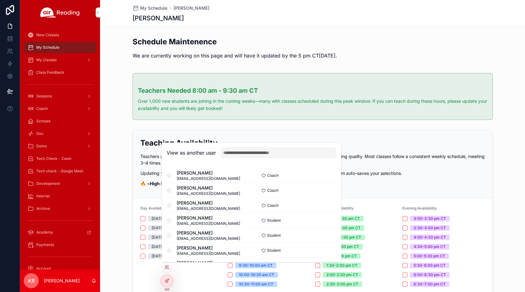
click at [238, 154] on input "text" at bounding box center [278, 153] width 115 height 10
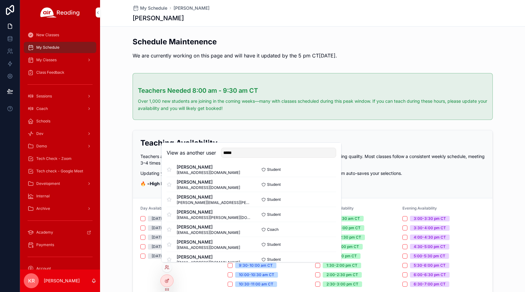
scroll to position [188, 0]
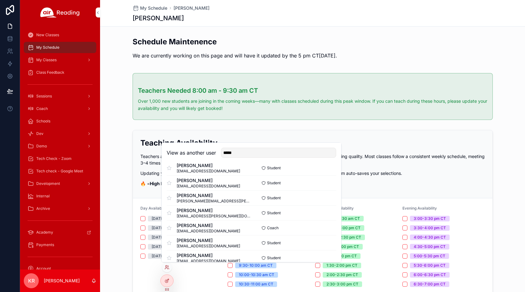
type input "*****"
click at [0, 0] on button "Select" at bounding box center [0, 0] width 0 height 0
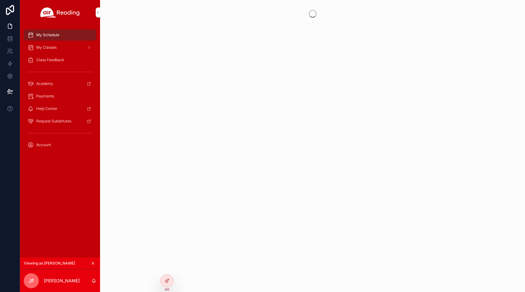
click at [56, 51] on div "My Classes" at bounding box center [60, 48] width 65 height 10
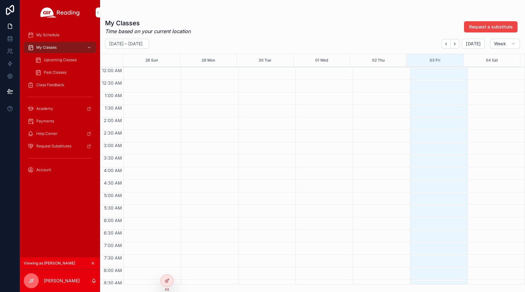
click at [56, 58] on span "Upcoming Classes" at bounding box center [60, 60] width 33 height 5
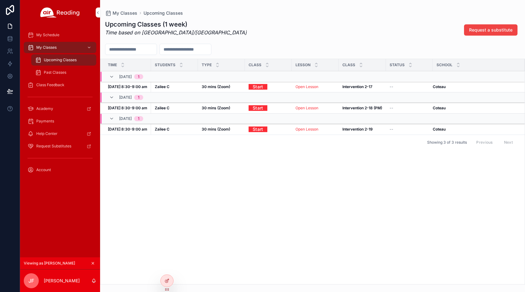
click at [92, 262] on icon "scrollable content" at bounding box center [93, 263] width 4 height 4
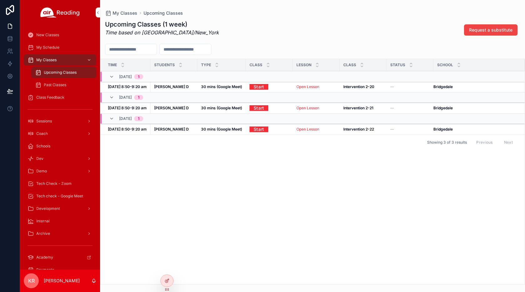
click at [0, 0] on icon at bounding box center [0, 0] width 0 height 0
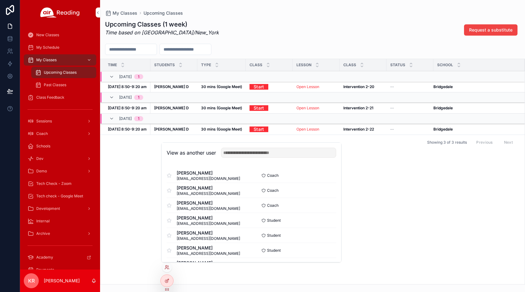
click at [266, 156] on input "text" at bounding box center [278, 153] width 115 height 10
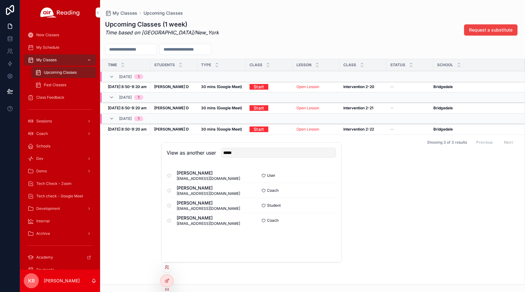
type input "*****"
click at [0, 0] on button "Select" at bounding box center [0, 0] width 0 height 0
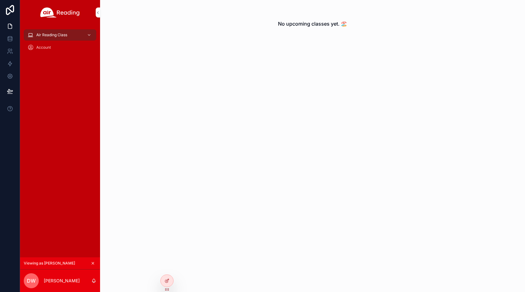
click at [91, 262] on icon "scrollable content" at bounding box center [93, 263] width 4 height 4
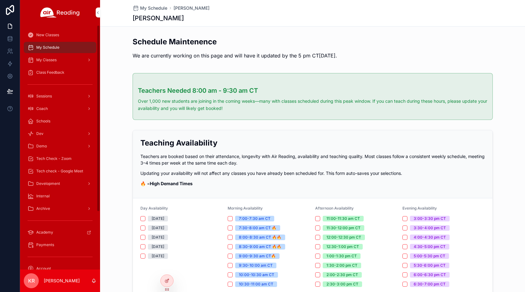
click at [0, 0] on icon at bounding box center [0, 0] width 0 height 0
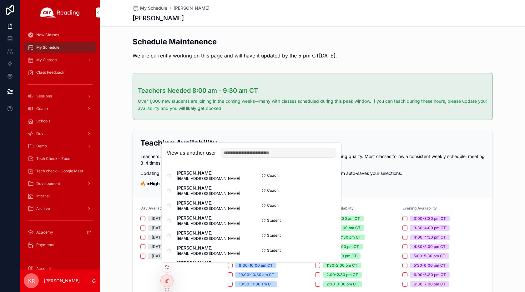
click at [246, 155] on input "text" at bounding box center [278, 153] width 115 height 10
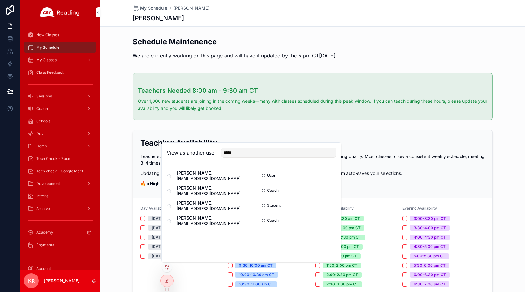
type input "*****"
click at [0, 0] on button "Select" at bounding box center [0, 0] width 0 height 0
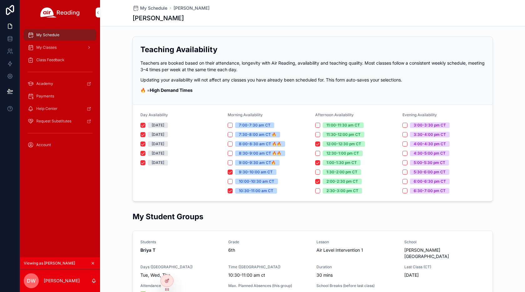
click at [55, 50] on div "My Classes" at bounding box center [60, 48] width 65 height 10
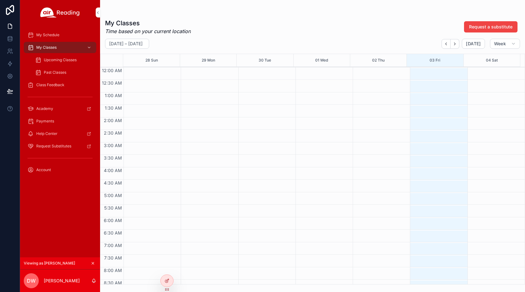
click at [53, 59] on span "Upcoming Classes" at bounding box center [60, 60] width 33 height 5
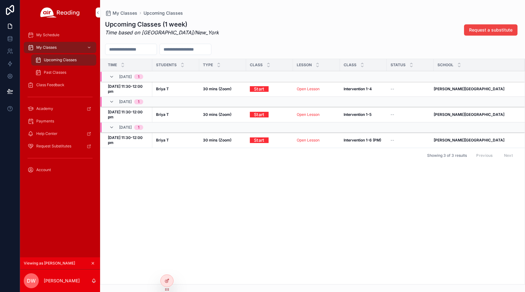
click at [94, 263] on icon "scrollable content" at bounding box center [93, 263] width 4 height 4
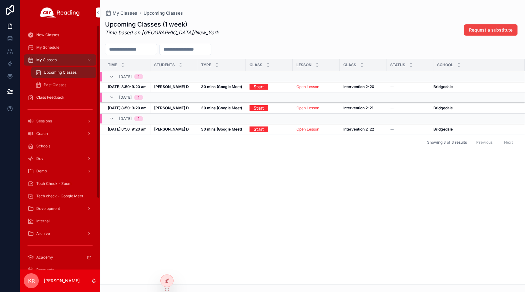
click at [0, 0] on icon at bounding box center [0, 0] width 0 height 0
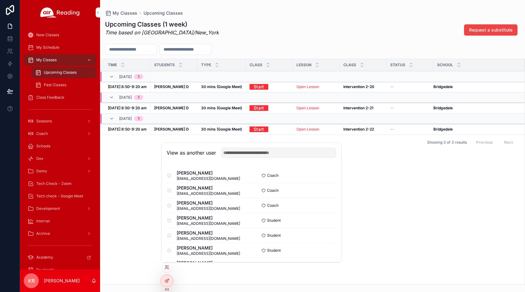
click at [245, 155] on input "text" at bounding box center [278, 153] width 115 height 10
click at [250, 150] on input "text" at bounding box center [278, 153] width 115 height 10
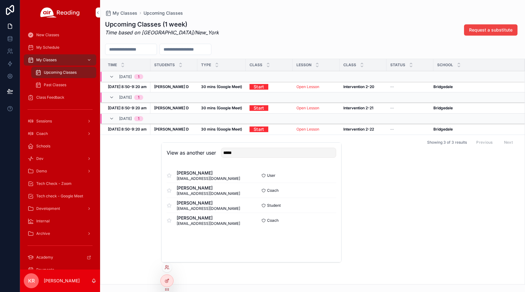
type input "*****"
click at [58, 183] on span "Tech Check - Zoom" at bounding box center [53, 183] width 35 height 5
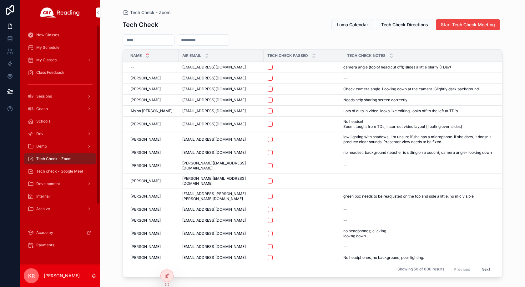
click at [49, 49] on span "My Schedule" at bounding box center [47, 47] width 23 height 5
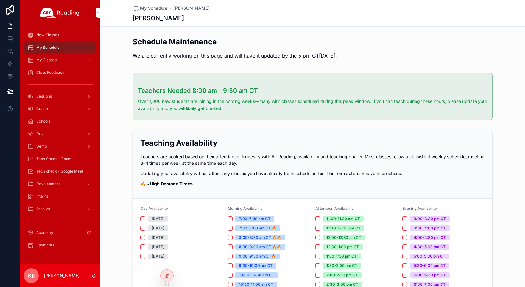
click at [0, 0] on icon at bounding box center [0, 0] width 0 height 0
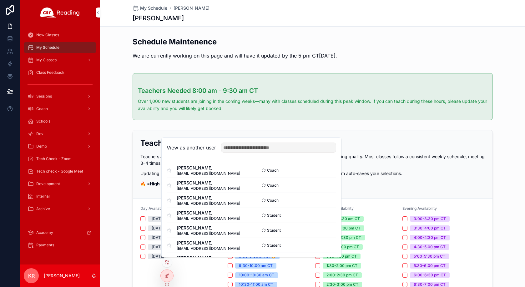
click at [232, 147] on input "text" at bounding box center [278, 148] width 115 height 10
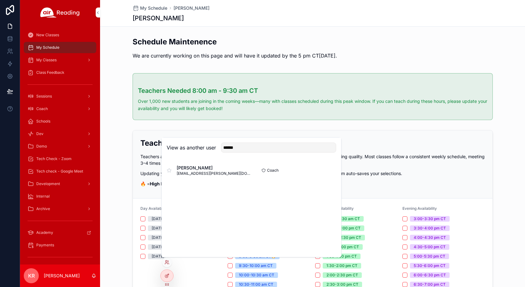
type input "******"
click at [0, 0] on button "Select" at bounding box center [0, 0] width 0 height 0
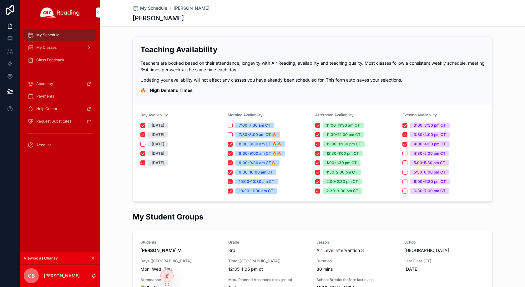
click at [56, 47] on span "My Classes" at bounding box center [46, 47] width 20 height 5
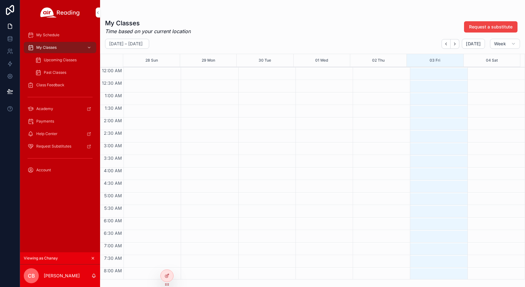
click at [64, 59] on span "Upcoming Classes" at bounding box center [60, 60] width 33 height 5
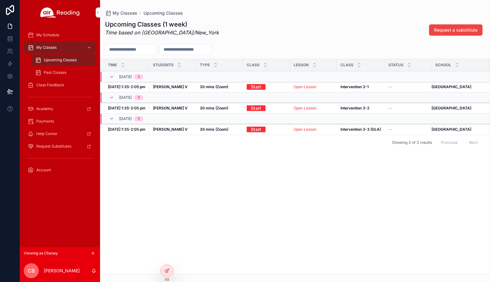
click at [92, 253] on icon "scrollable content" at bounding box center [93, 253] width 4 height 4
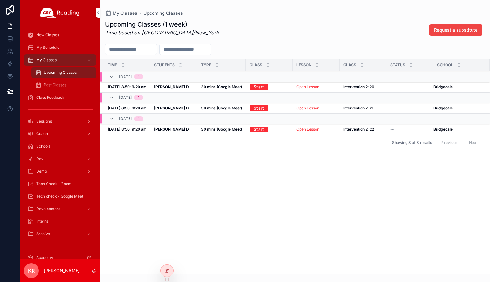
click at [53, 46] on span "My Schedule" at bounding box center [47, 47] width 23 height 5
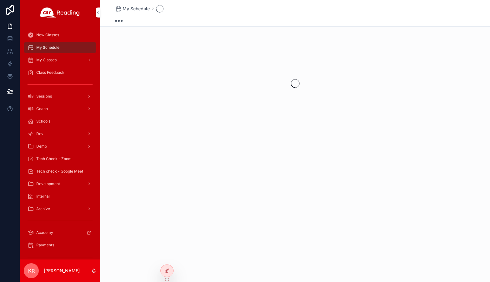
click at [53, 34] on span "New Classes" at bounding box center [47, 35] width 23 height 5
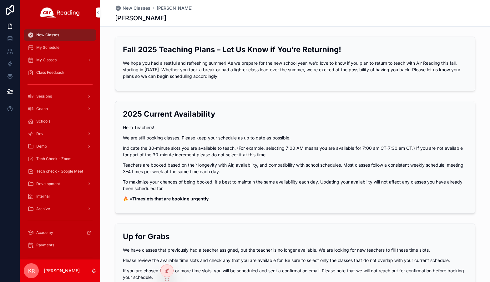
click at [62, 50] on div "My Schedule" at bounding box center [60, 48] width 65 height 10
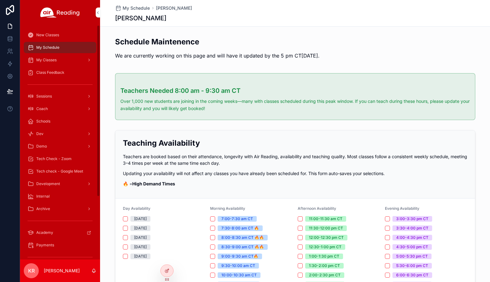
click at [67, 156] on div "Tech Check - Zoom" at bounding box center [60, 159] width 65 height 10
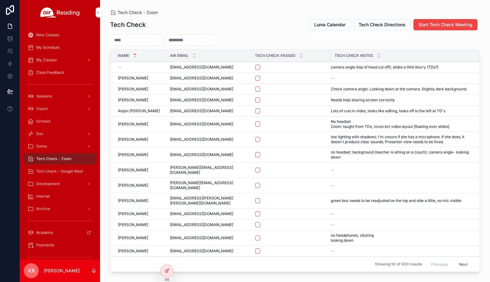
click at [339, 22] on button "Luma Calendar" at bounding box center [330, 24] width 42 height 11
click at [71, 170] on span "Tech check - Google Meet" at bounding box center [59, 171] width 47 height 5
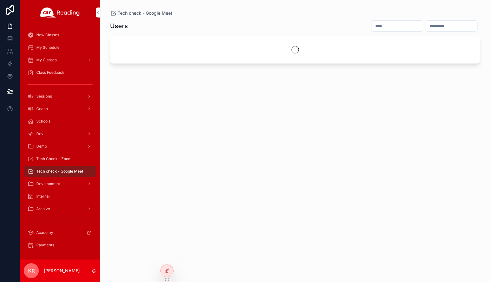
drag, startPoint x: 358, startPoint y: 25, endPoint x: 362, endPoint y: 24, distance: 4.3
click at [372, 25] on input "scrollable content" at bounding box center [397, 26] width 51 height 9
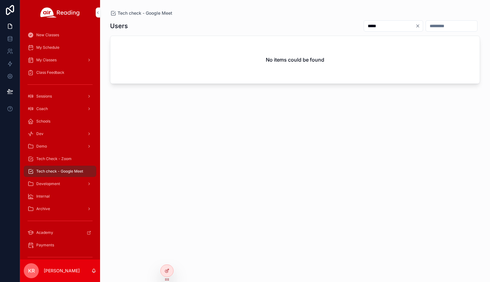
click at [364, 30] on input "*****" at bounding box center [389, 26] width 51 height 9
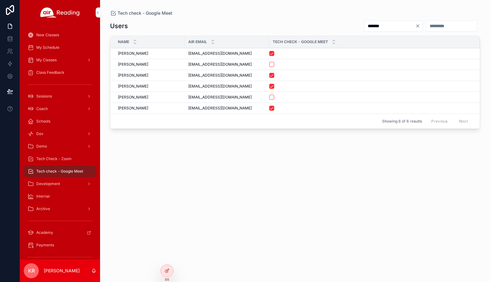
type input "*******"
drag, startPoint x: 233, startPoint y: 85, endPoint x: 189, endPoint y: 85, distance: 44.4
click at [189, 85] on span "[EMAIL_ADDRESS][DOMAIN_NAME]" at bounding box center [219, 86] width 63 height 5
copy span "[EMAIL_ADDRESS][DOMAIN_NAME]"
drag, startPoint x: 68, startPoint y: 156, endPoint x: 89, endPoint y: 146, distance: 23.4
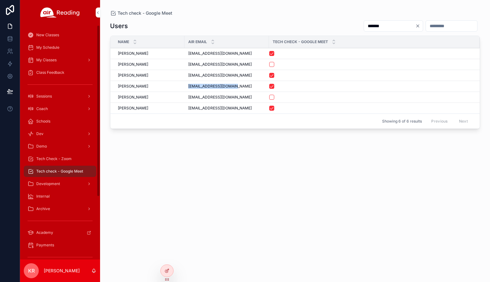
click at [68, 156] on div "Tech Check - Zoom" at bounding box center [60, 159] width 65 height 10
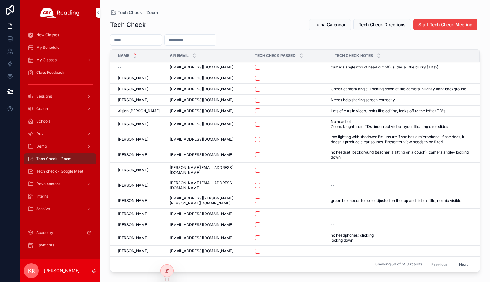
click at [199, 38] on input "scrollable content" at bounding box center [190, 40] width 51 height 9
paste input "**********"
type input "**********"
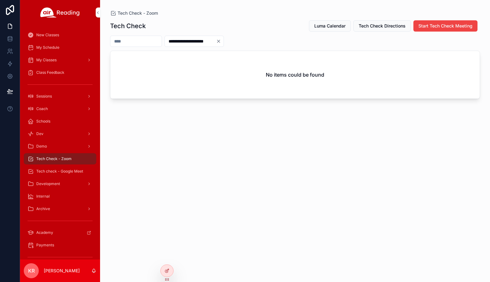
click at [221, 42] on icon "Clear" at bounding box center [218, 41] width 5 height 5
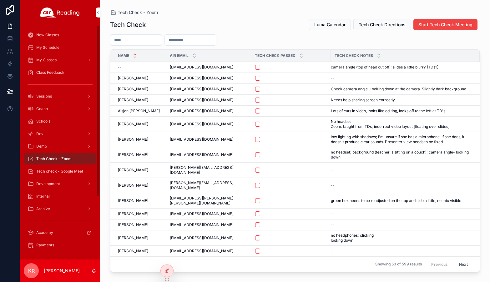
click at [323, 25] on span "Luma Calendar" at bounding box center [329, 25] width 31 height 6
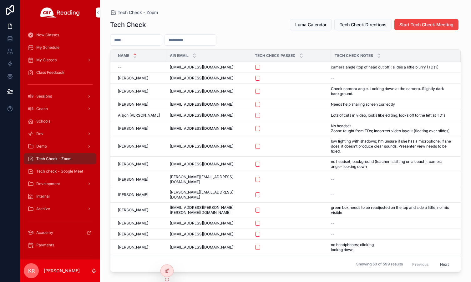
click at [62, 271] on p "[PERSON_NAME]" at bounding box center [62, 271] width 36 height 6
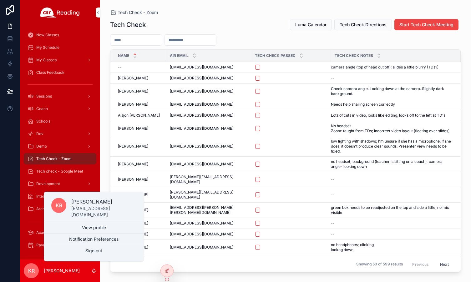
click at [89, 254] on button "Sign out" at bounding box center [94, 250] width 100 height 11
